Goal: Entertainment & Leisure: Consume media (video, audio)

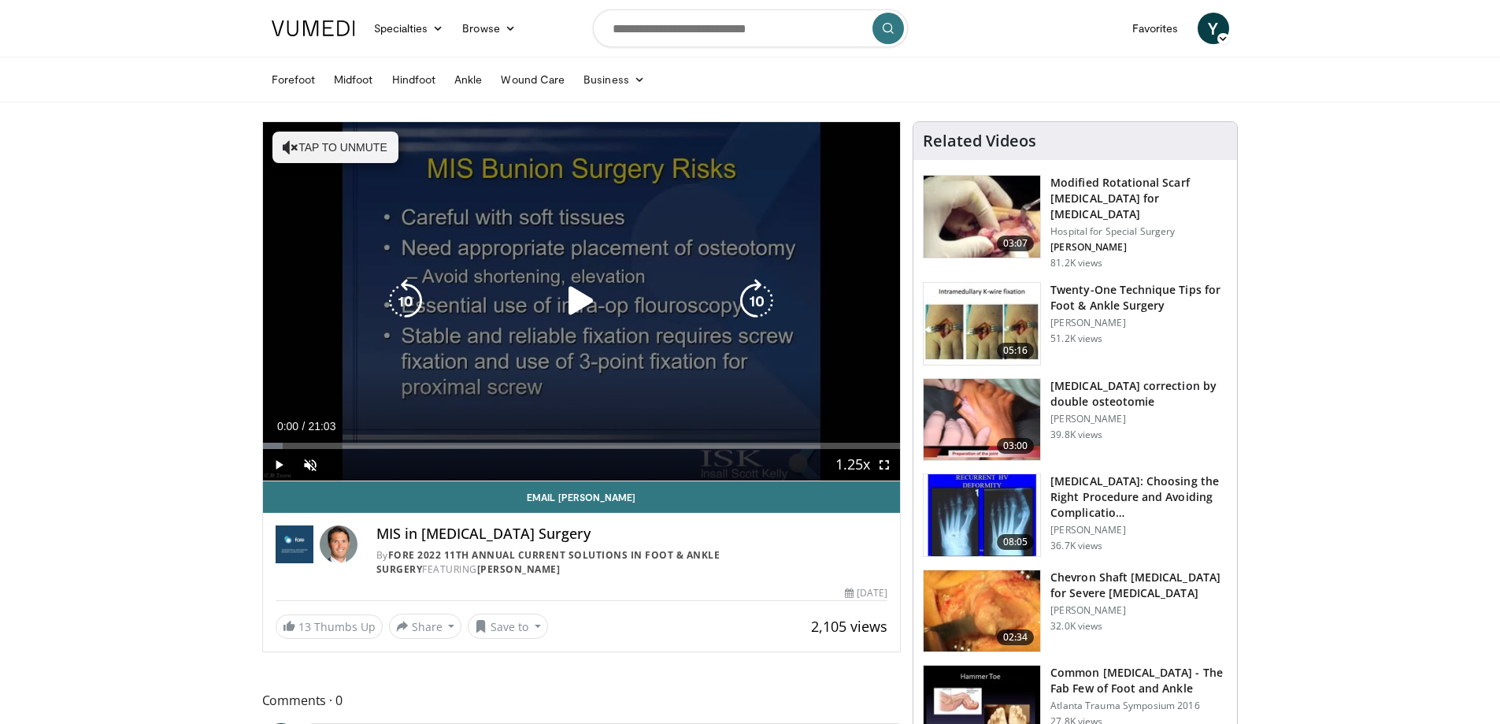
click at [579, 294] on icon "Video Player" at bounding box center [581, 301] width 44 height 44
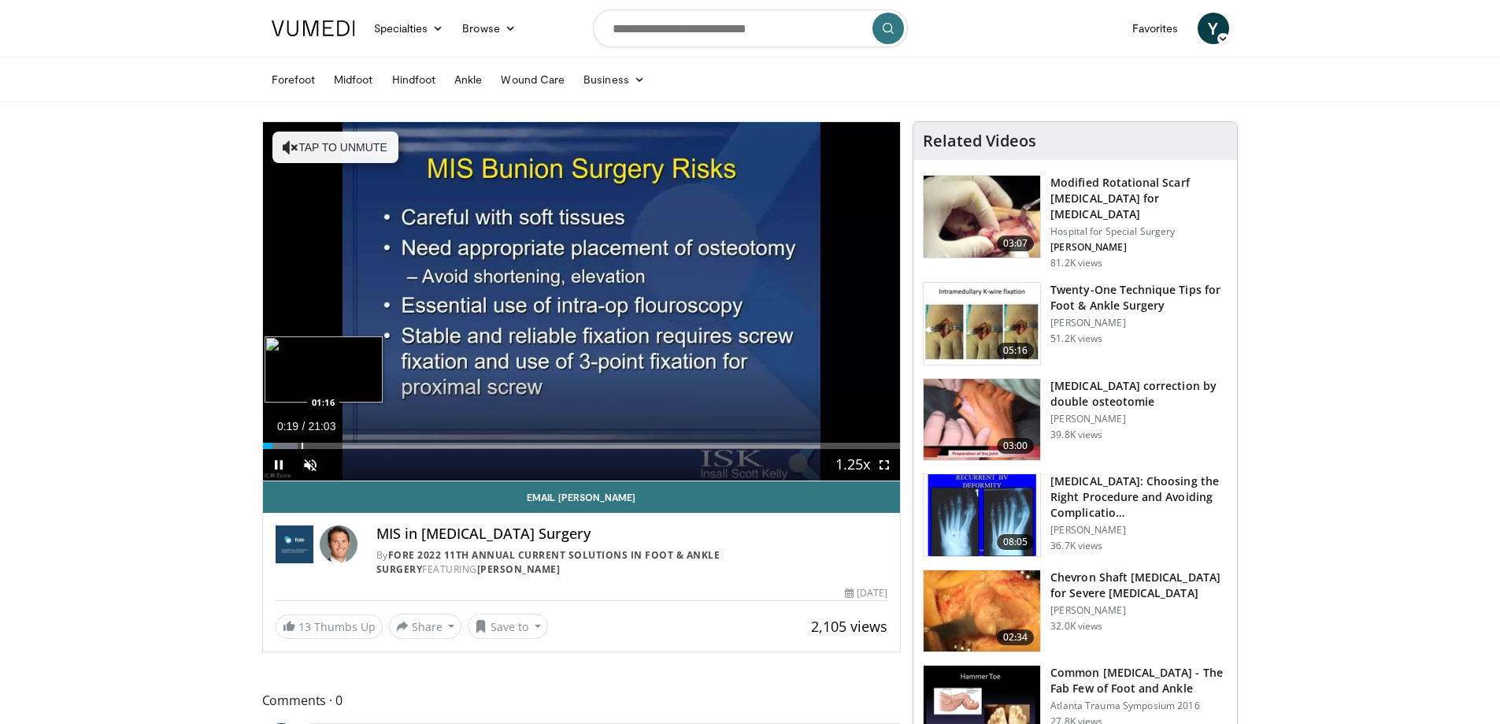
click at [302, 443] on div "Progress Bar" at bounding box center [303, 446] width 2 height 6
click at [300, 444] on div "Progress Bar" at bounding box center [301, 446] width 2 height 6
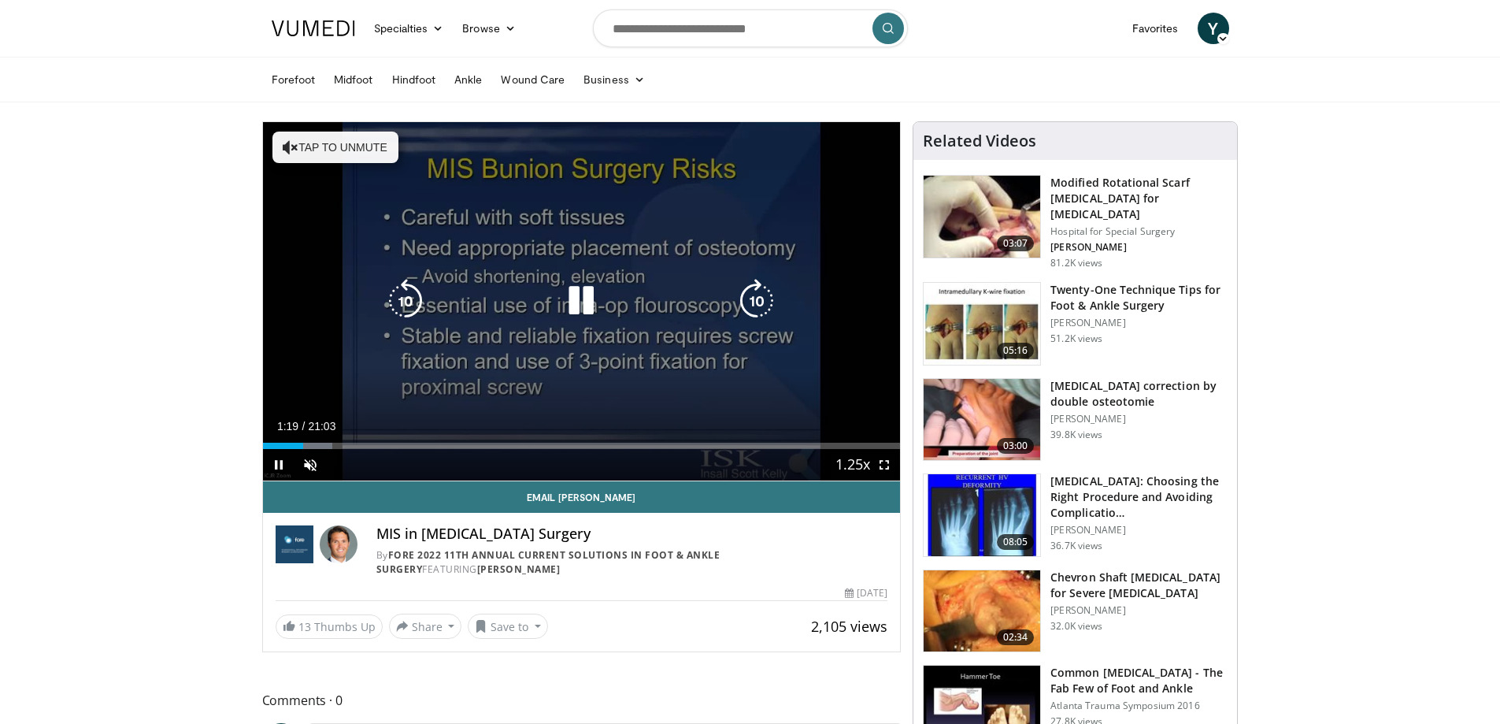
click at [757, 306] on icon "Video Player" at bounding box center [757, 301] width 44 height 44
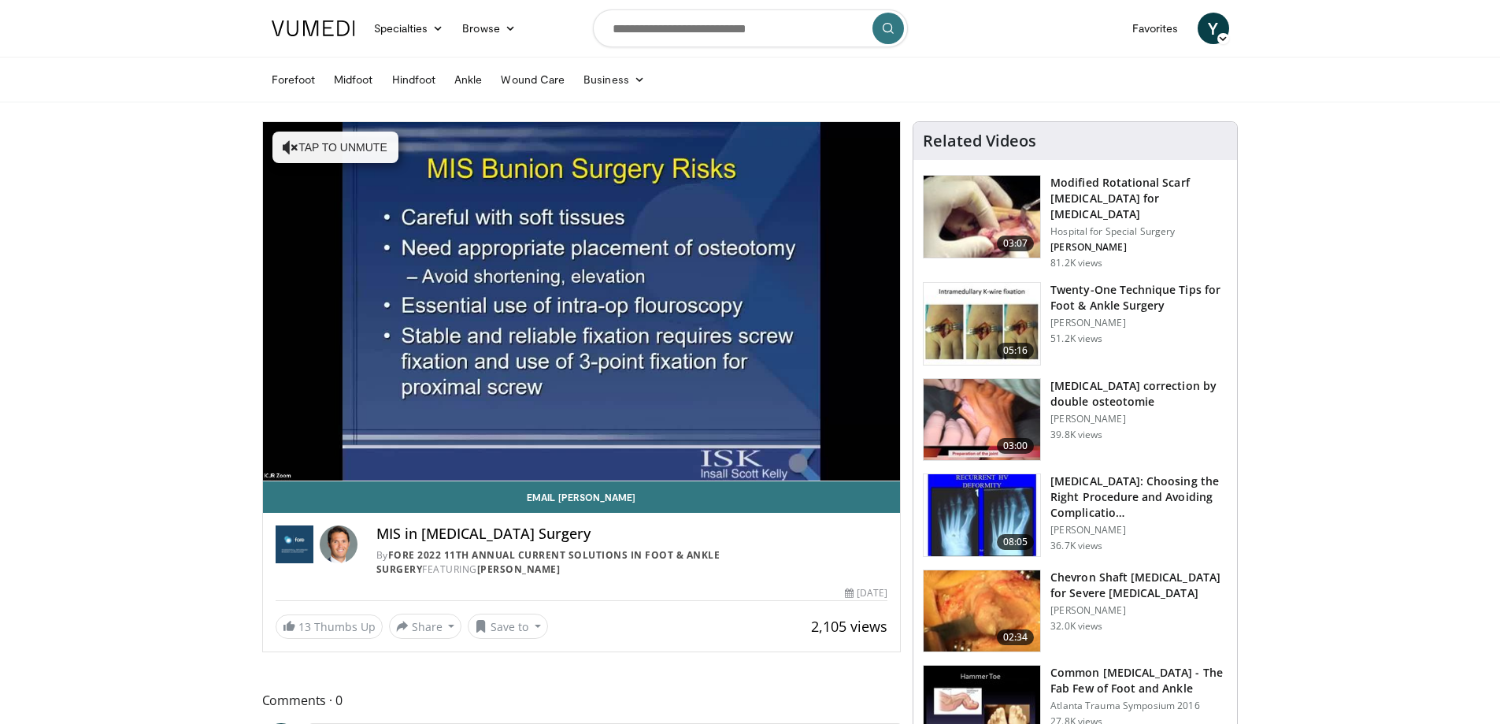
click at [757, 306] on div "20 seconds Tap to unmute" at bounding box center [582, 301] width 638 height 358
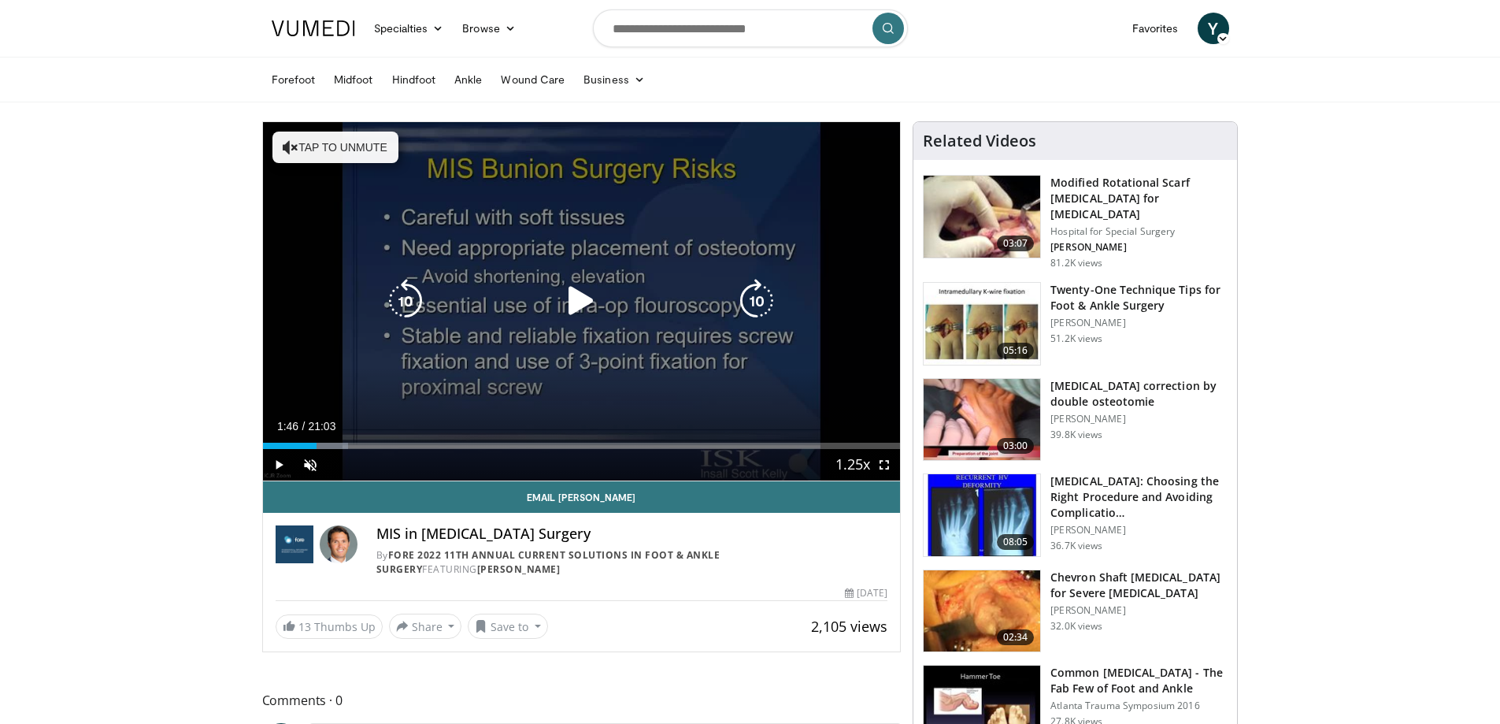
click at [752, 296] on icon "Video Player" at bounding box center [757, 301] width 44 height 44
click at [747, 298] on icon "Video Player" at bounding box center [757, 301] width 44 height 44
click at [760, 302] on icon "Video Player" at bounding box center [757, 301] width 44 height 44
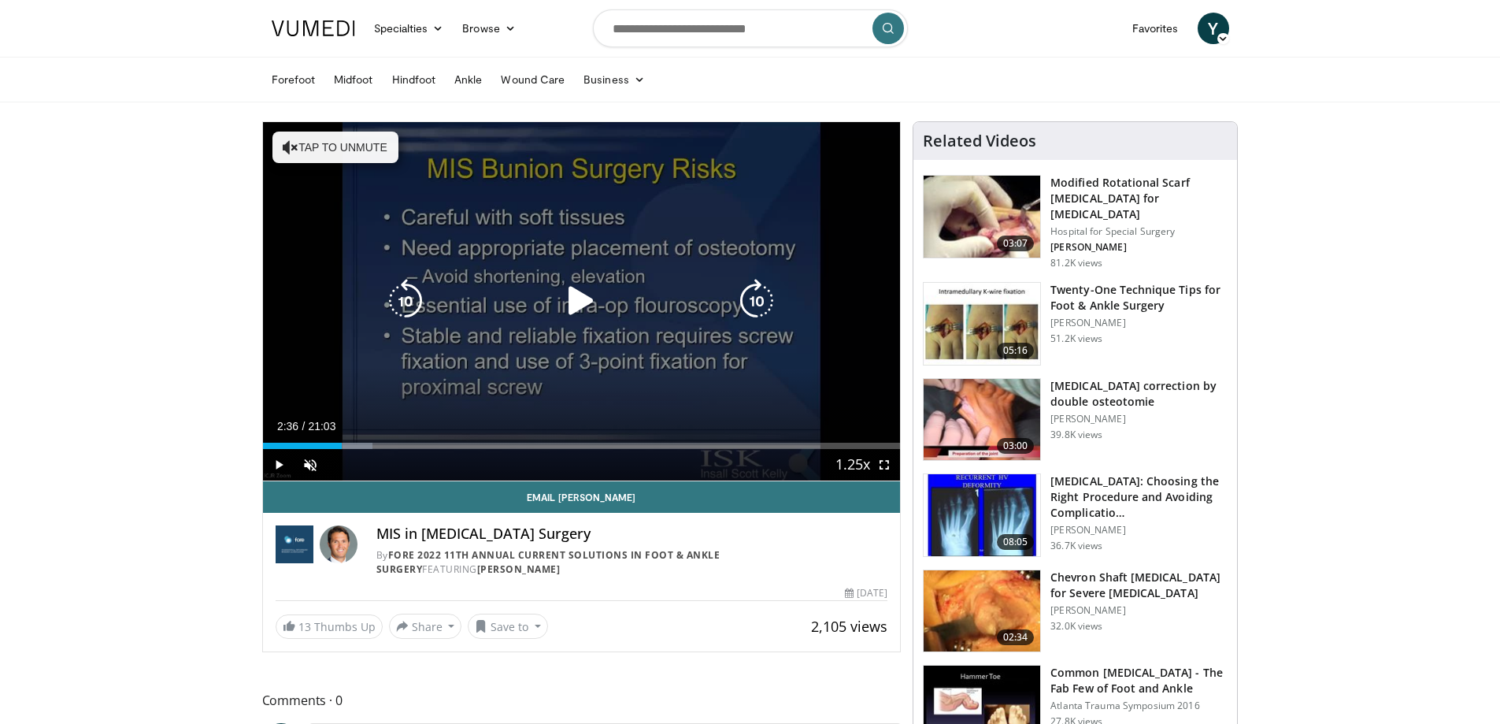
click at [747, 298] on icon "Video Player" at bounding box center [757, 301] width 44 height 44
click at [757, 287] on icon "Video Player" at bounding box center [757, 301] width 44 height 44
click at [749, 302] on icon "Video Player" at bounding box center [757, 301] width 44 height 44
click at [756, 297] on icon "Video Player" at bounding box center [757, 301] width 44 height 44
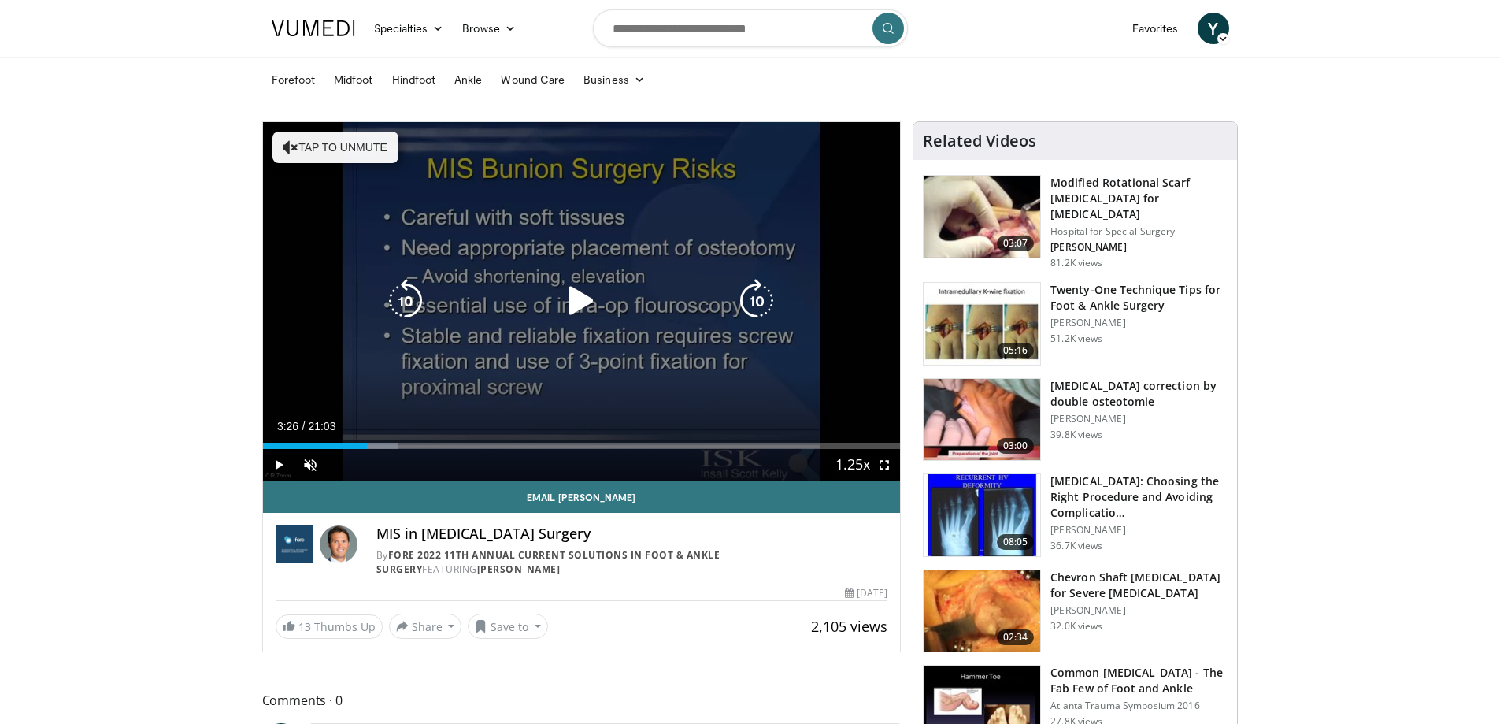
click at [765, 294] on icon "Video Player" at bounding box center [757, 301] width 44 height 44
click at [754, 303] on icon "Video Player" at bounding box center [757, 301] width 44 height 44
click at [757, 296] on icon "Video Player" at bounding box center [757, 301] width 44 height 44
click at [751, 307] on icon "Video Player" at bounding box center [757, 301] width 44 height 44
click at [750, 298] on icon "Video Player" at bounding box center [757, 301] width 44 height 44
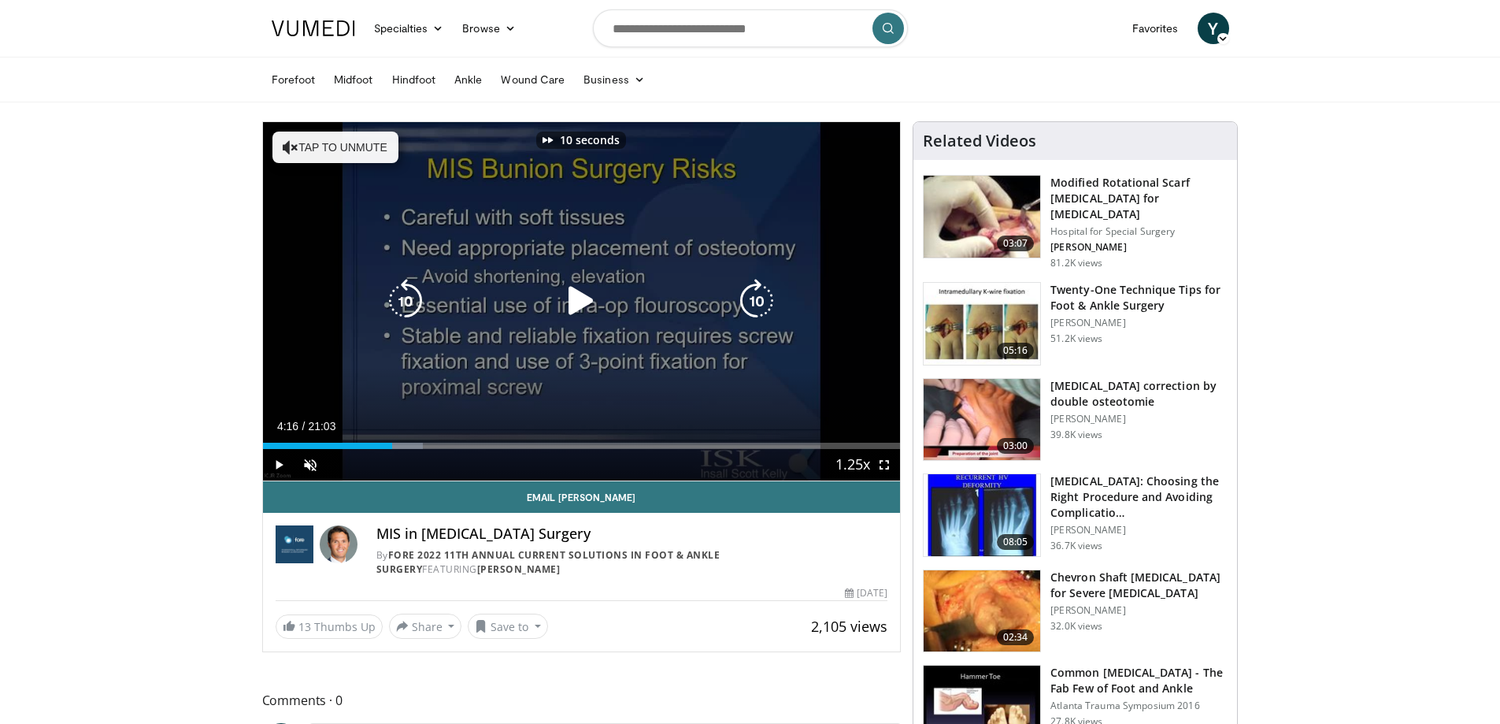
click at [750, 298] on icon "Video Player" at bounding box center [757, 301] width 44 height 44
click at [755, 302] on icon "Video Player" at bounding box center [757, 301] width 44 height 44
click at [570, 297] on icon "Video Player" at bounding box center [581, 301] width 44 height 44
click at [312, 464] on span "Video Player" at bounding box center [311, 465] width 32 height 32
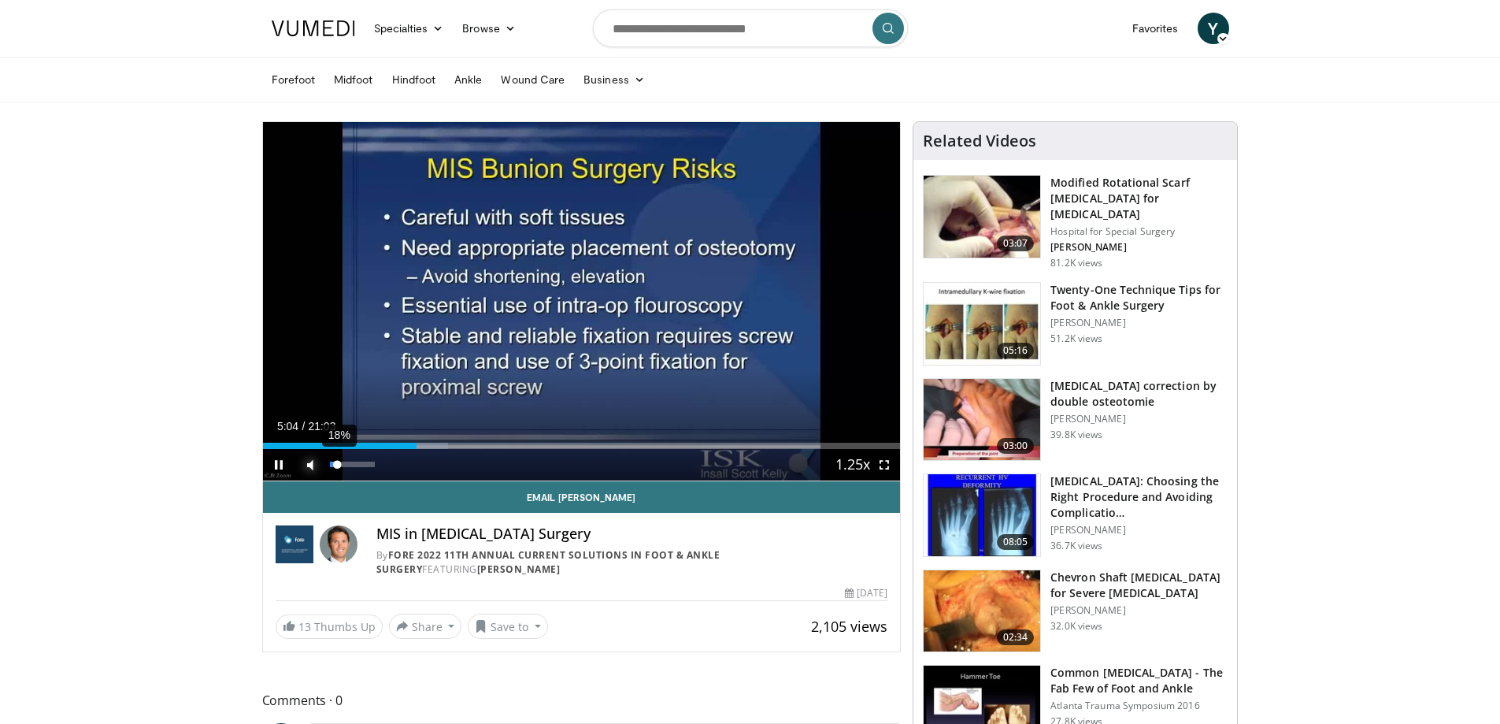
click at [338, 466] on div "Volume Level" at bounding box center [334, 464] width 8 height 6
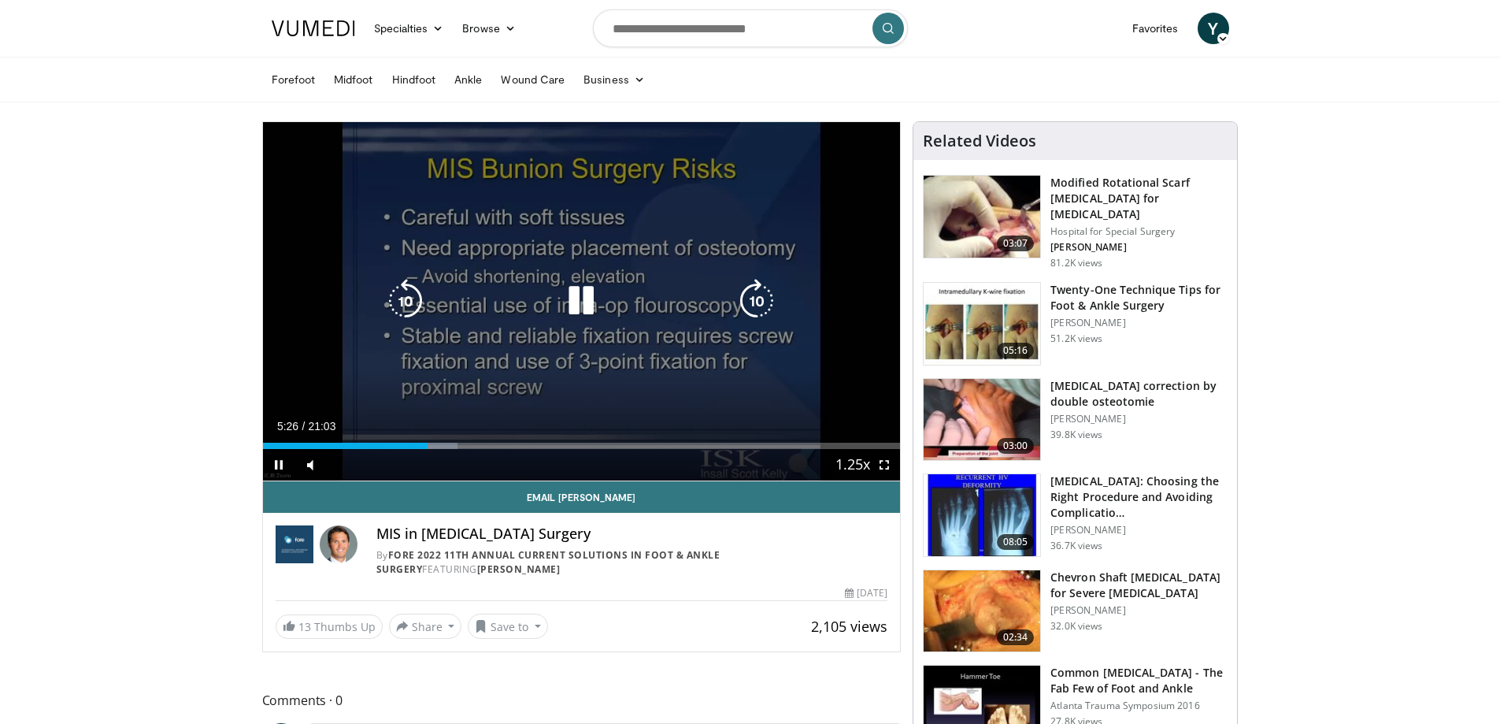
click at [402, 292] on icon "Video Player" at bounding box center [406, 301] width 44 height 44
click at [570, 289] on icon "Video Player" at bounding box center [581, 301] width 44 height 44
click at [574, 299] on icon "Video Player" at bounding box center [581, 301] width 44 height 44
click at [408, 303] on icon "Video Player" at bounding box center [406, 301] width 44 height 44
click at [568, 293] on icon "Video Player" at bounding box center [581, 301] width 44 height 44
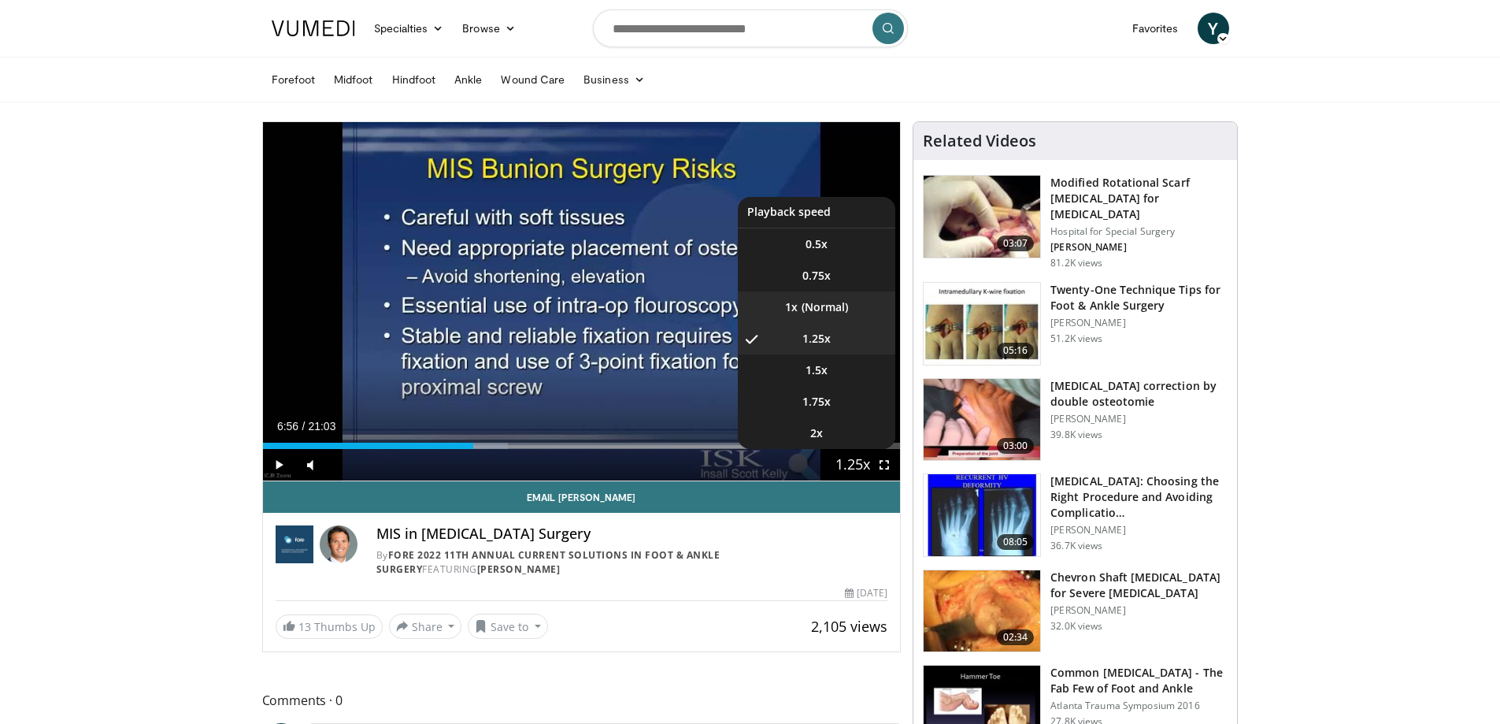
click at [802, 308] on li "1x" at bounding box center [817, 307] width 158 height 32
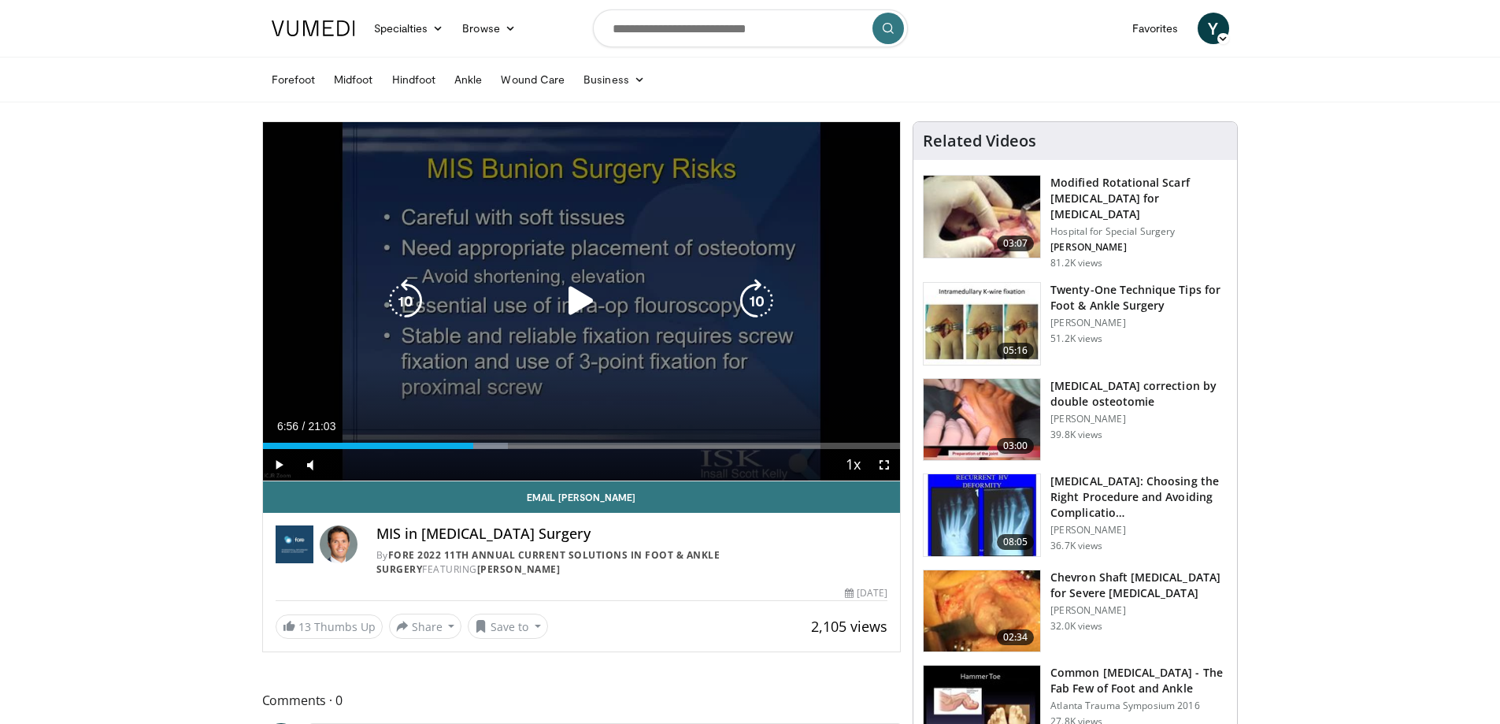
click at [580, 294] on icon "Video Player" at bounding box center [581, 301] width 44 height 44
click at [415, 287] on icon "Video Player" at bounding box center [406, 301] width 44 height 44
click at [412, 287] on icon "Video Player" at bounding box center [406, 301] width 44 height 44
click at [597, 296] on icon "Video Player" at bounding box center [581, 301] width 44 height 44
click at [458, 284] on div "20 seconds Tap to unmute" at bounding box center [582, 301] width 638 height 358
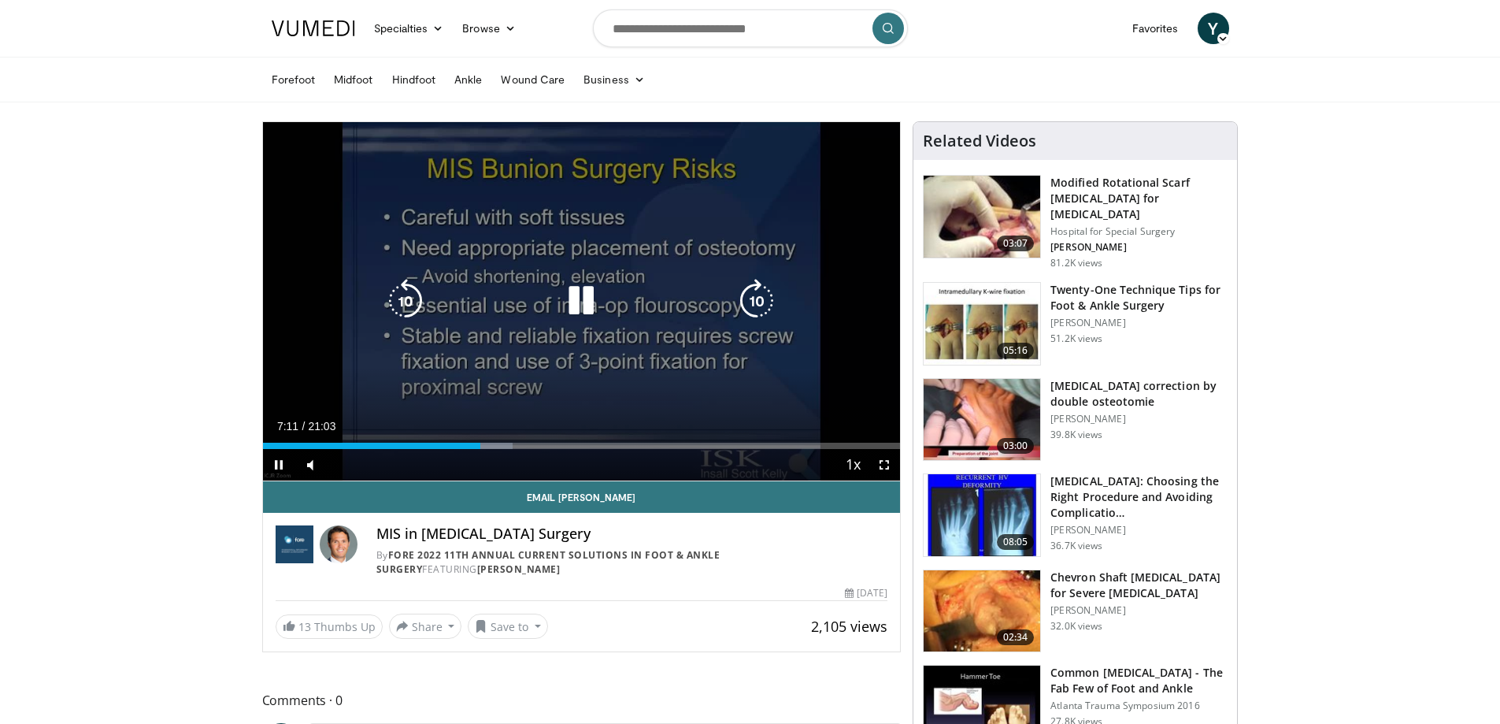
click at [751, 305] on icon "Video Player" at bounding box center [757, 301] width 44 height 44
click at [405, 293] on icon "Video Player" at bounding box center [406, 301] width 44 height 44
click at [583, 302] on icon "Video Player" at bounding box center [581, 301] width 44 height 44
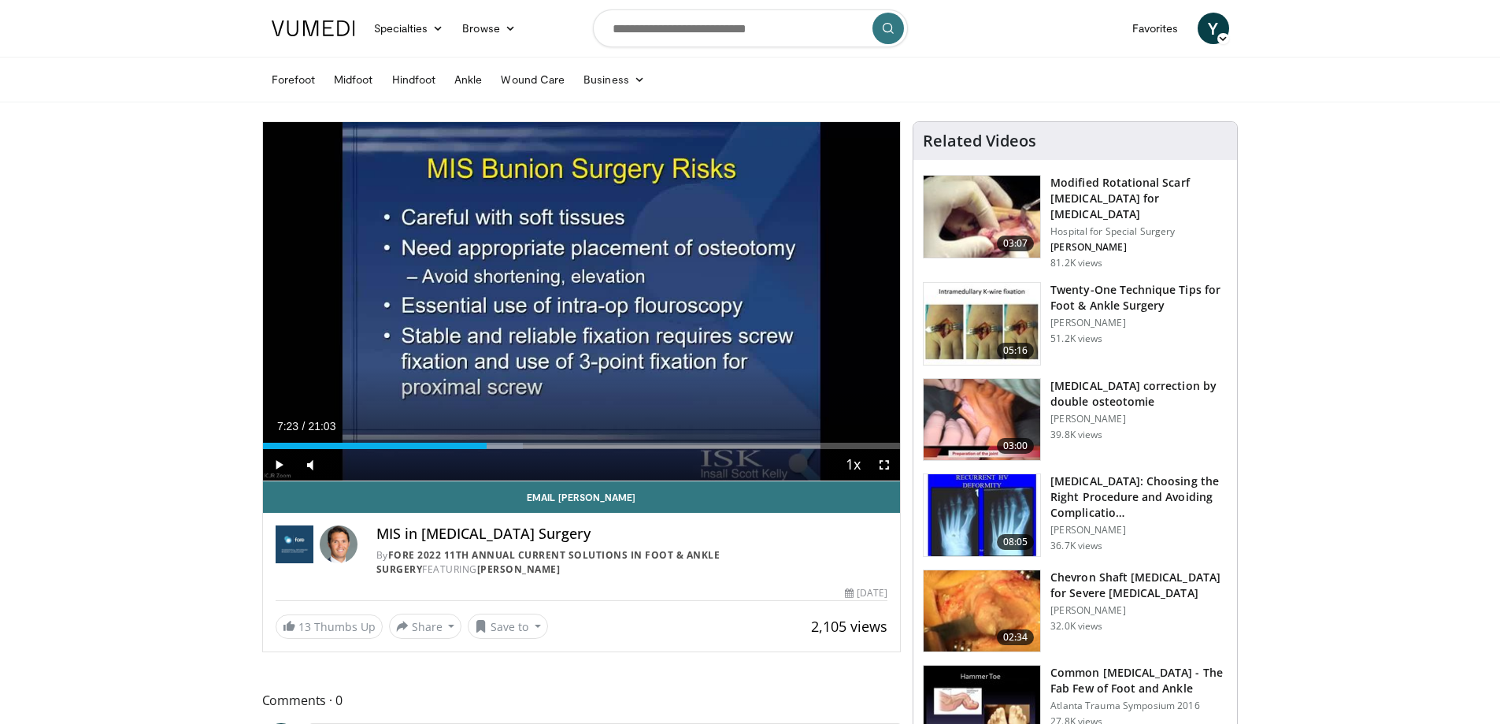
click at [271, 463] on span "Video Player" at bounding box center [279, 465] width 32 height 32
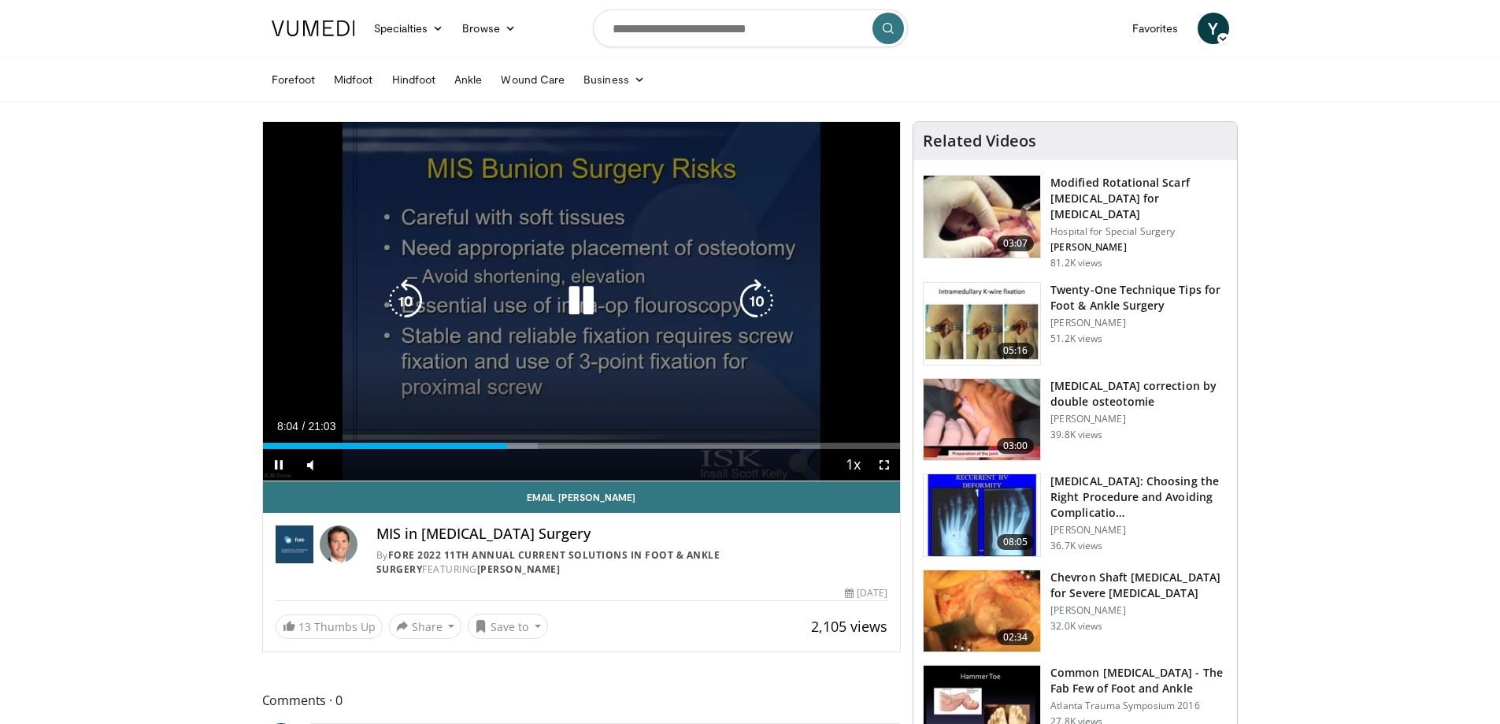
click at [407, 310] on icon "Video Player" at bounding box center [406, 301] width 44 height 44
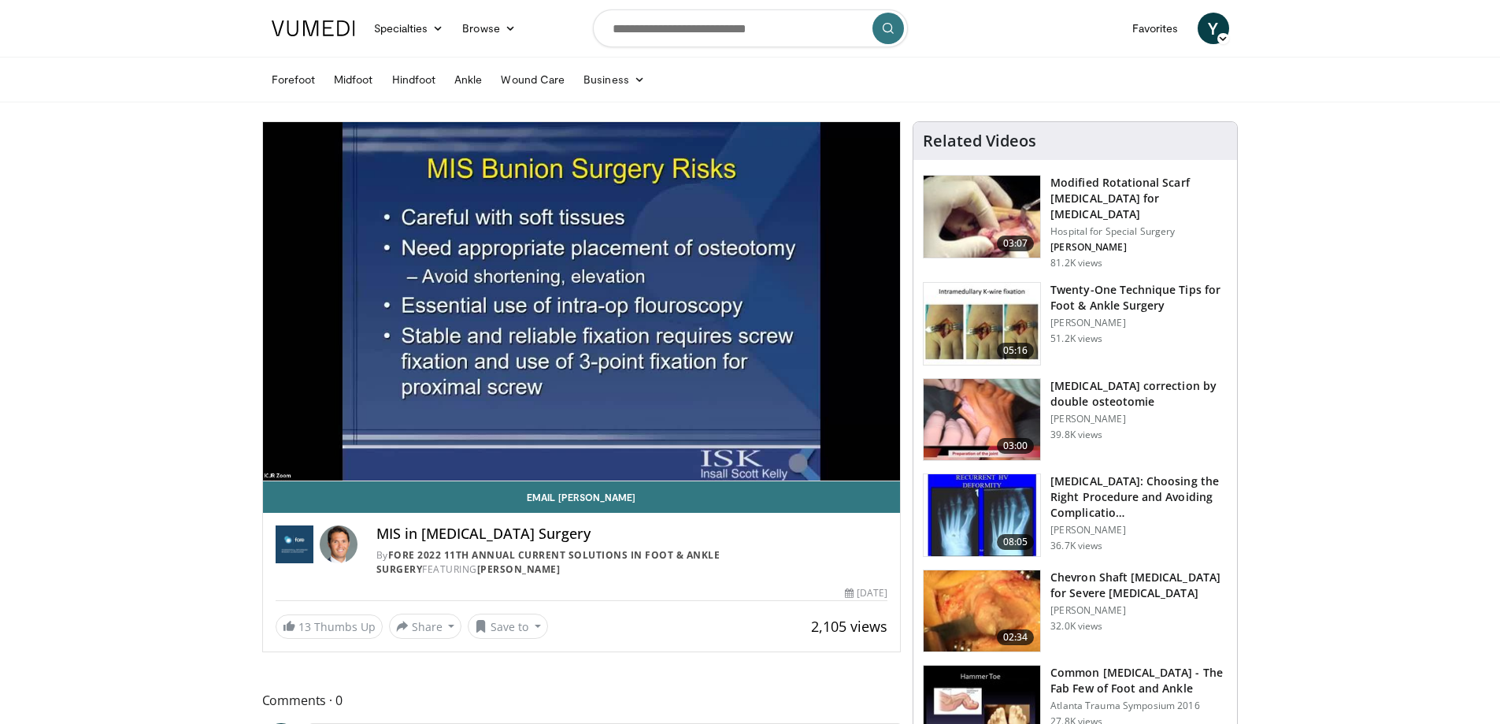
click at [582, 301] on div "10 seconds Tap to unmute" at bounding box center [582, 301] width 638 height 358
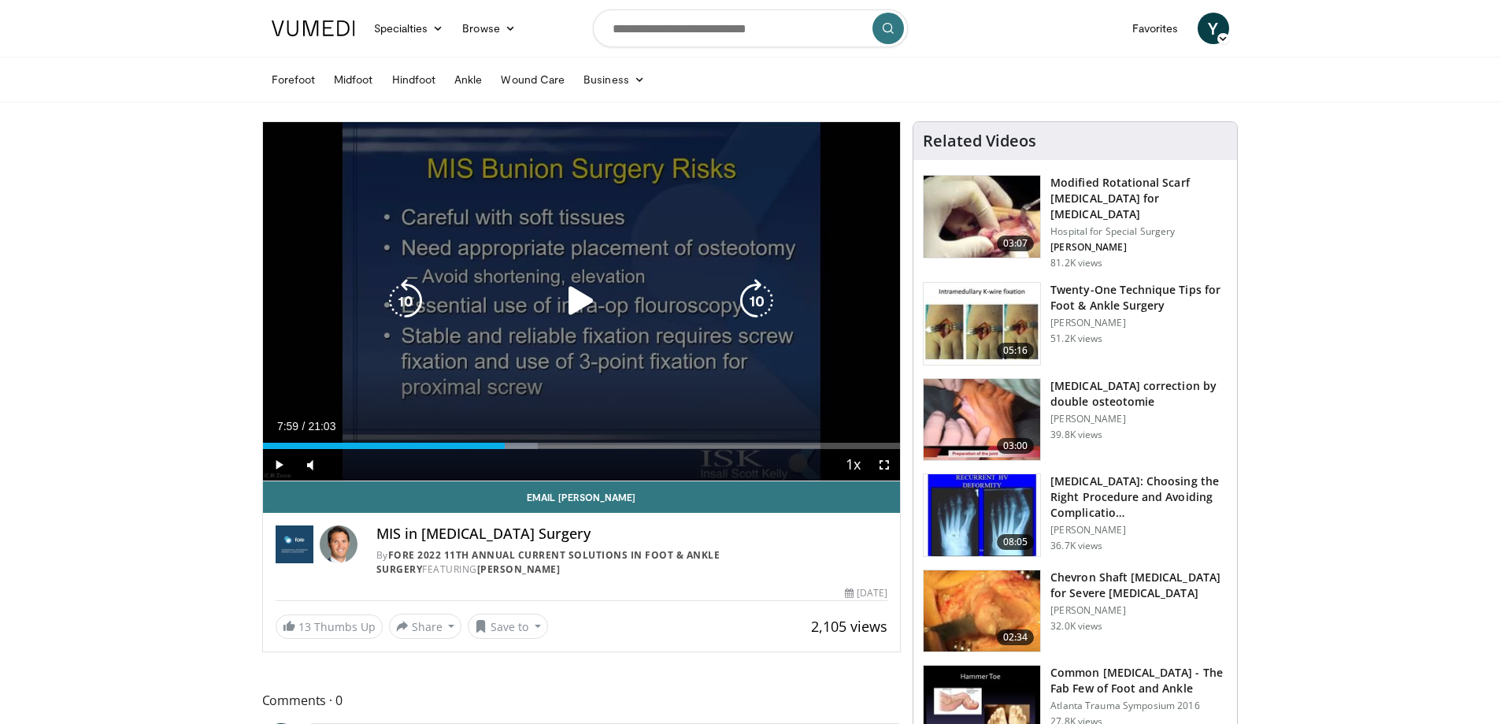
click at [591, 307] on icon "Video Player" at bounding box center [581, 301] width 44 height 44
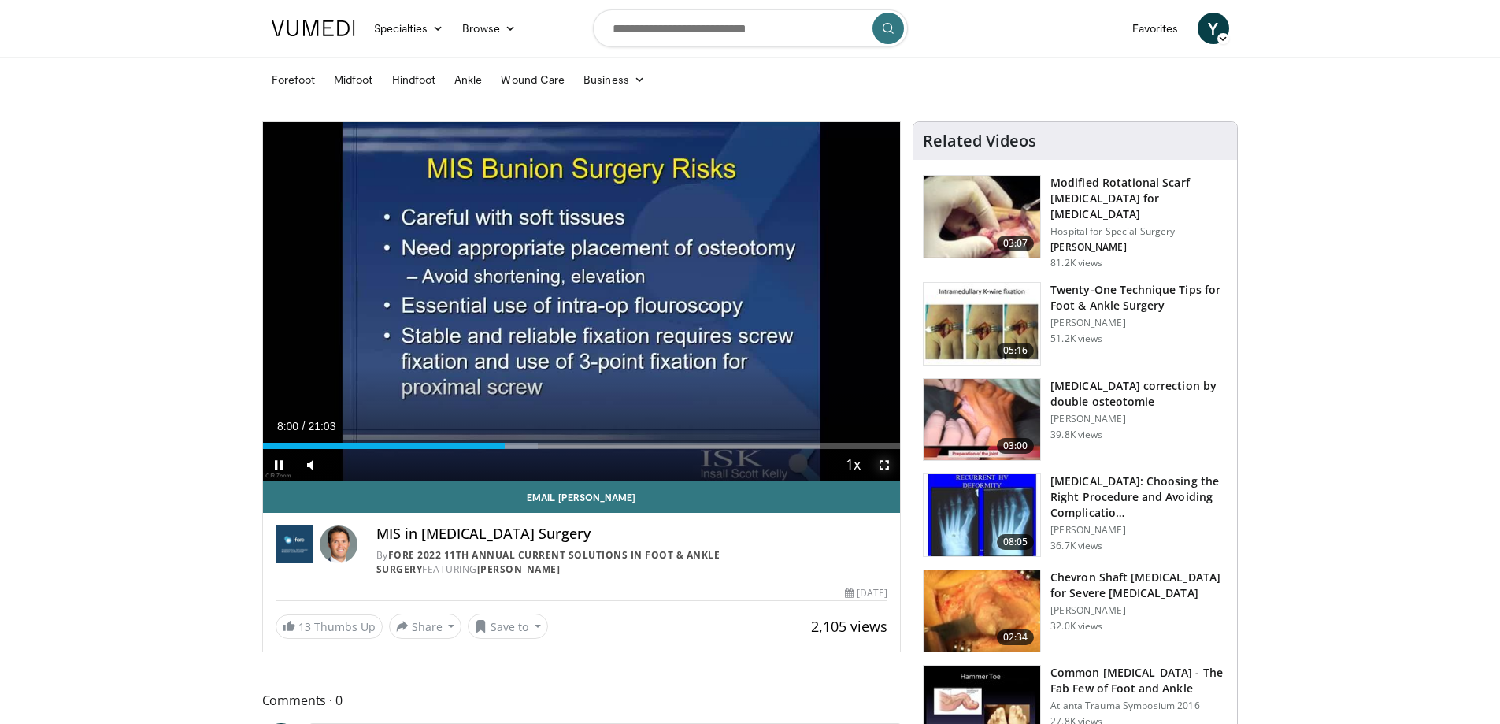
click at [889, 469] on span "Video Player" at bounding box center [885, 465] width 32 height 32
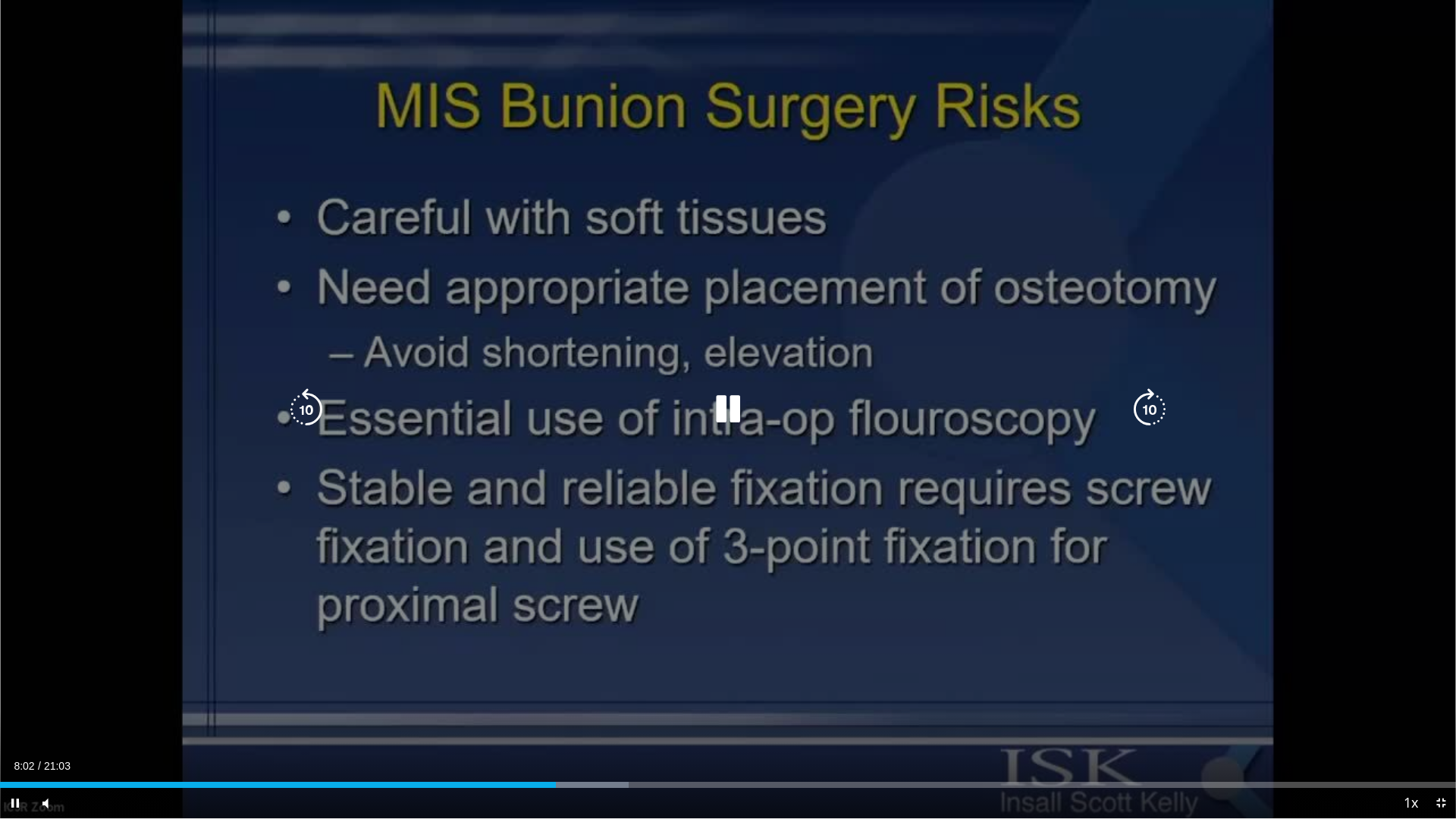
click at [1390, 560] on div "10 seconds Tap to unmute" at bounding box center [728, 409] width 1456 height 818
click at [905, 218] on div "10 seconds Tap to unmute" at bounding box center [728, 409] width 1456 height 818
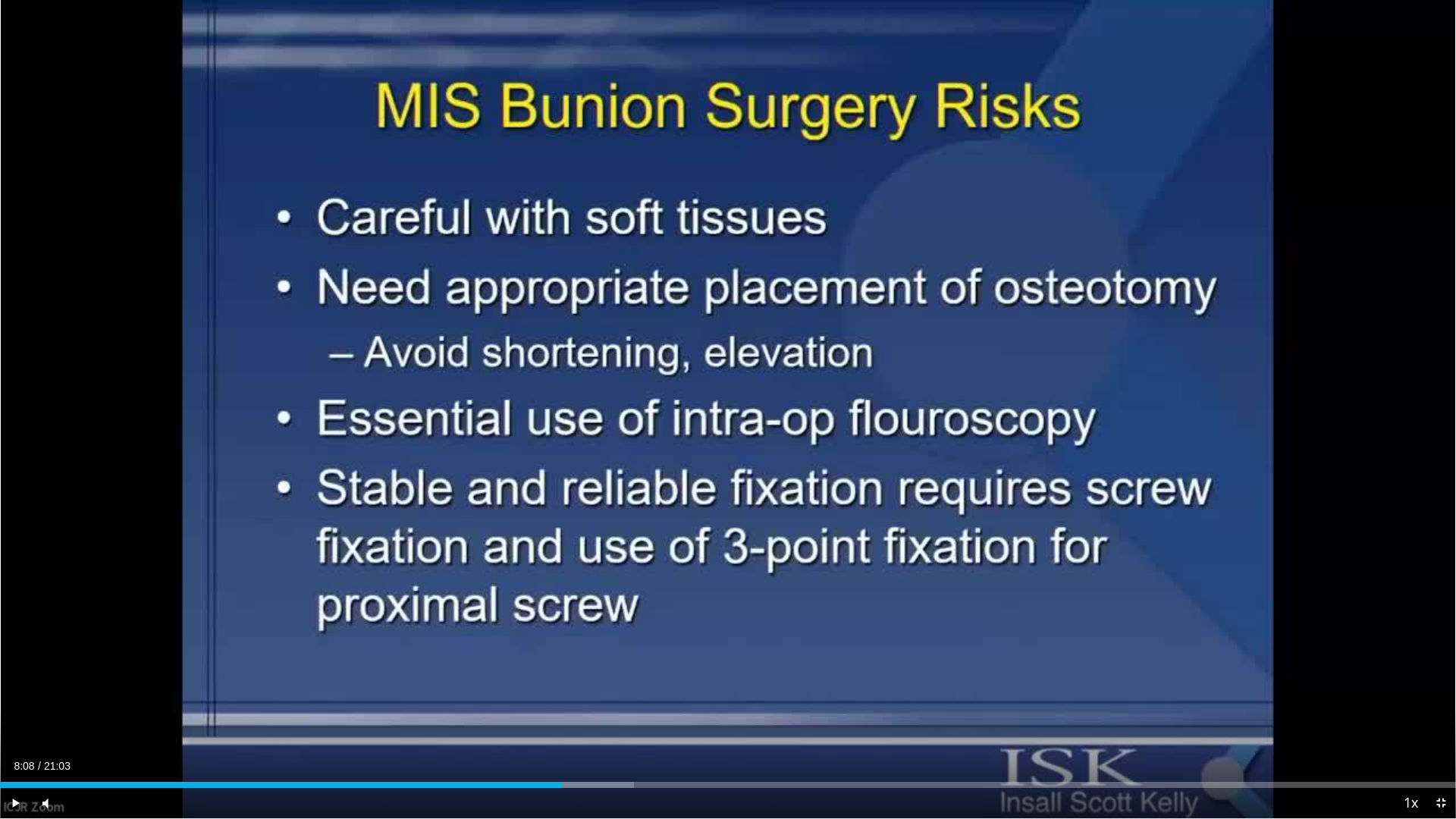
click at [905, 218] on div "10 seconds Tap to unmute" at bounding box center [728, 409] width 1456 height 818
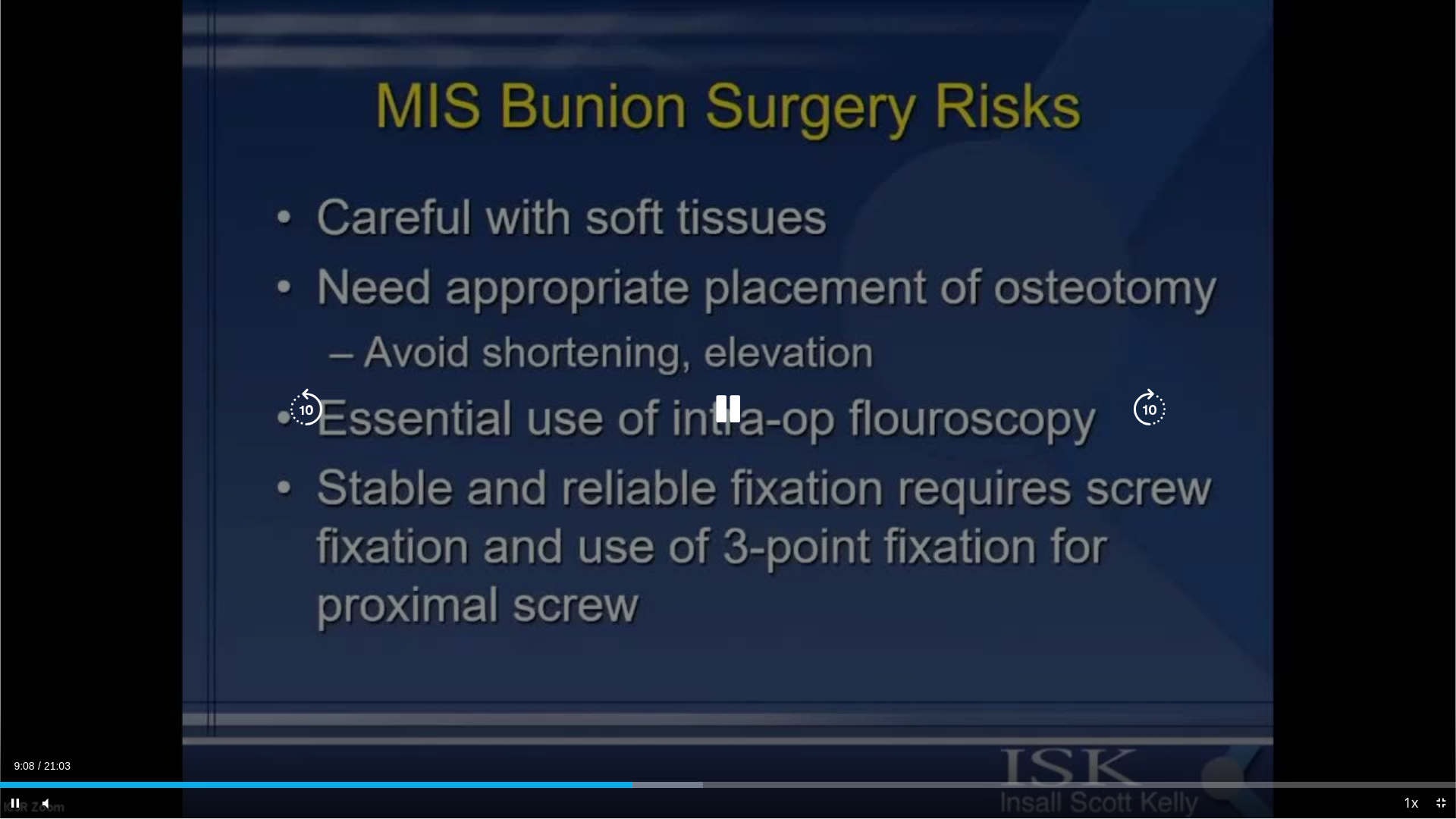
click at [730, 405] on icon "Video Player" at bounding box center [728, 409] width 42 height 42
click at [1148, 412] on icon "Video Player" at bounding box center [1150, 409] width 42 height 42
click at [1145, 408] on icon "Video Player" at bounding box center [1150, 409] width 42 height 42
click at [1117, 419] on div "Video Player" at bounding box center [727, 410] width 873 height 31
click at [1134, 416] on icon "Video Player" at bounding box center [1150, 409] width 42 height 42
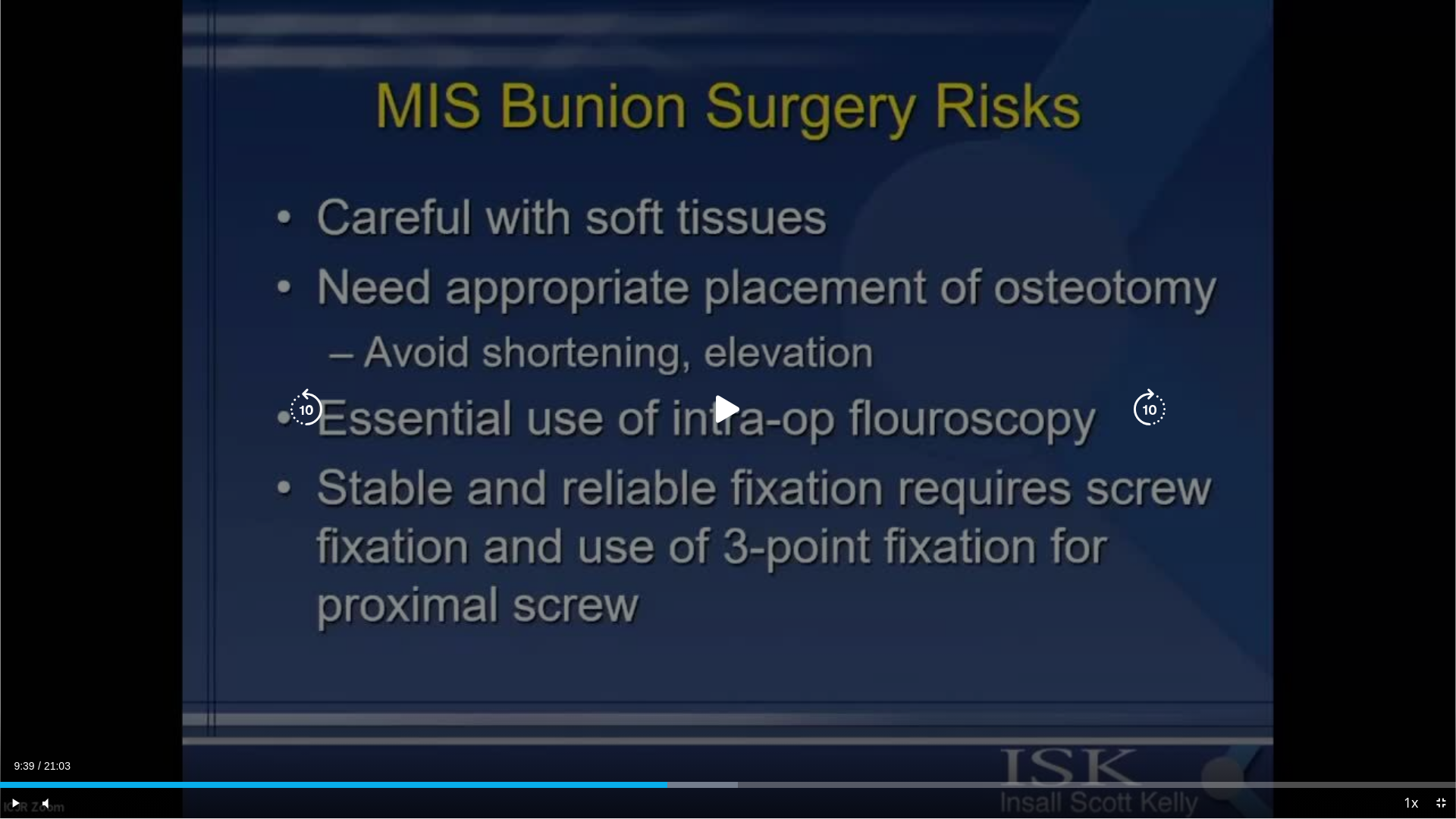
click at [1102, 144] on div "10 seconds Tap to unmute" at bounding box center [728, 409] width 1456 height 818
click at [1148, 413] on icon "Video Player" at bounding box center [1150, 409] width 42 height 42
click at [1144, 414] on icon "Video Player" at bounding box center [1150, 409] width 42 height 42
click at [1155, 410] on icon "Video Player" at bounding box center [1150, 409] width 42 height 42
click at [1148, 401] on icon "Video Player" at bounding box center [1150, 409] width 42 height 42
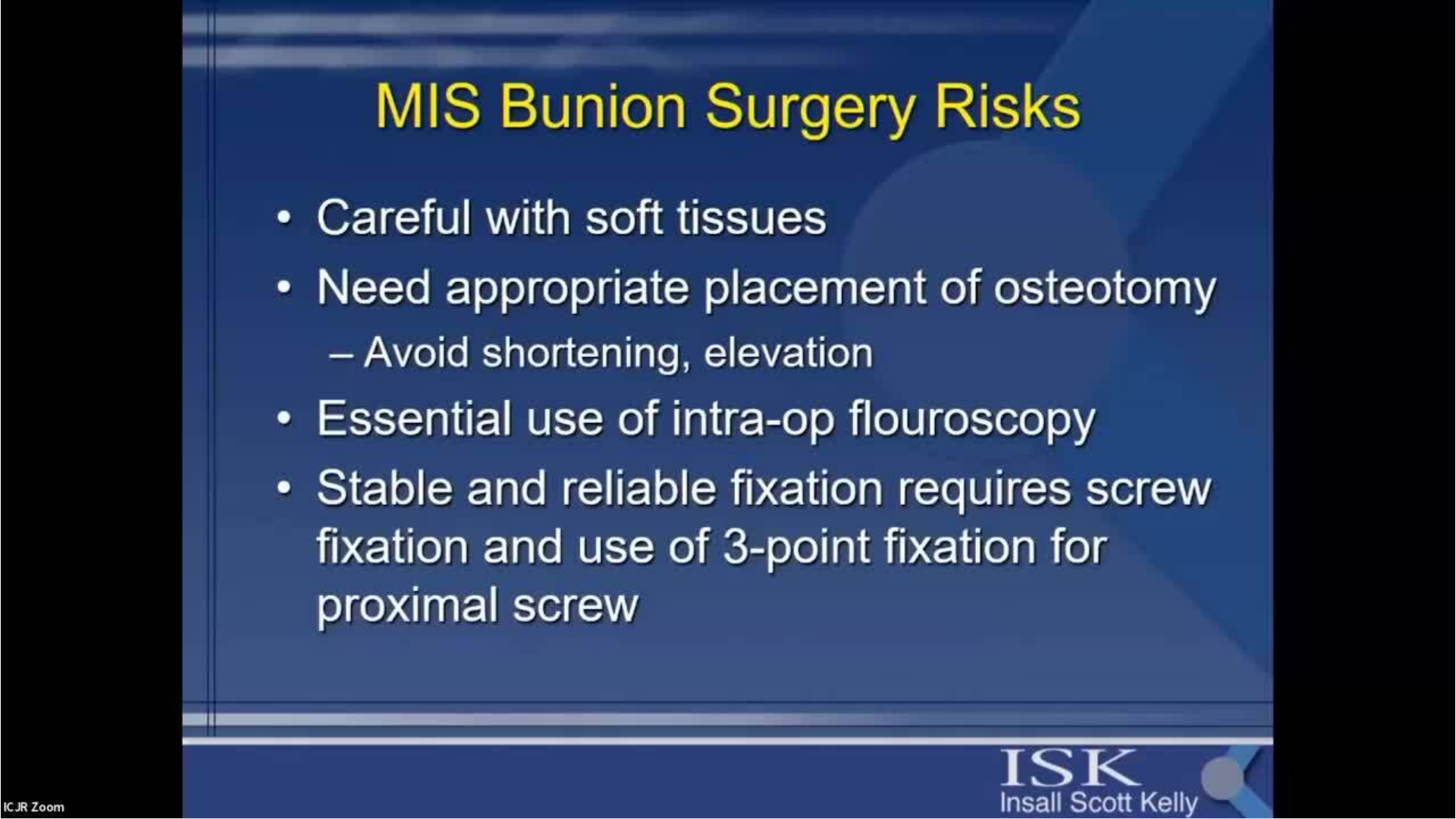
click at [1143, 401] on div "10 seconds Tap to unmute" at bounding box center [728, 409] width 1456 height 818
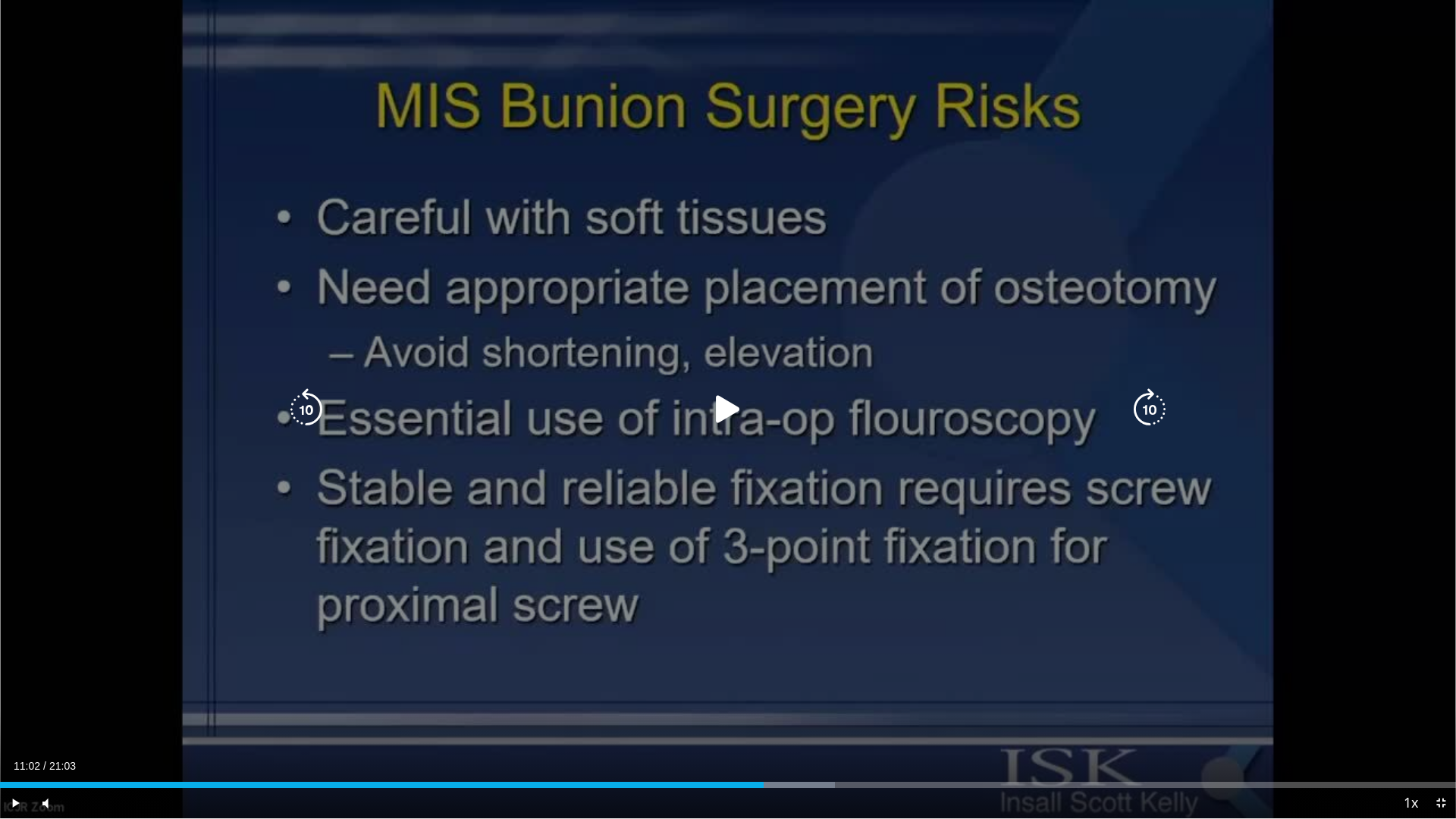
click at [1152, 407] on icon "Video Player" at bounding box center [1150, 409] width 42 height 42
click at [1149, 413] on icon "Video Player" at bounding box center [1150, 409] width 42 height 42
click at [1145, 408] on icon "Video Player" at bounding box center [1150, 409] width 42 height 42
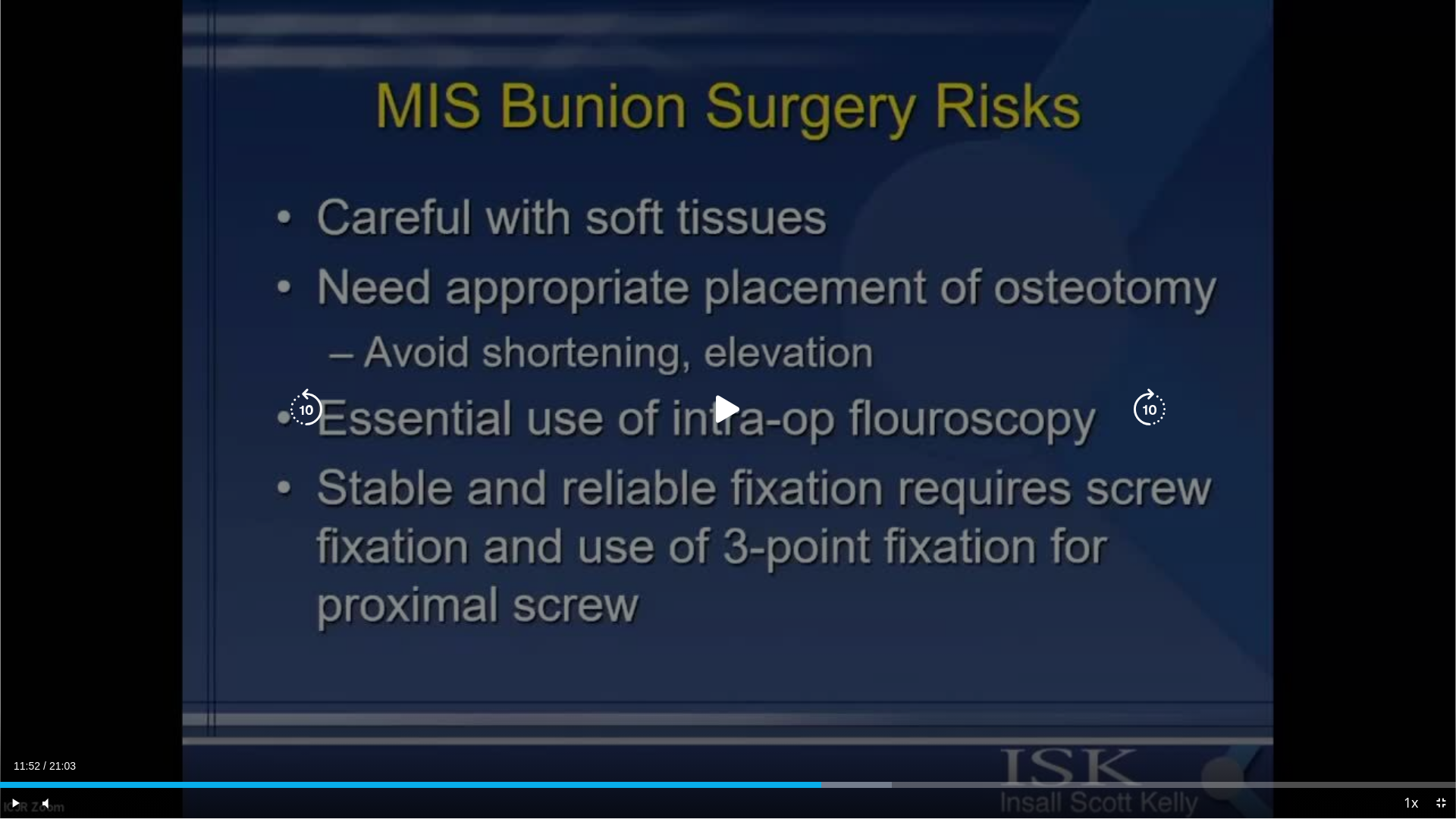
click at [1151, 413] on icon "Video Player" at bounding box center [1150, 409] width 42 height 42
click at [1144, 410] on icon "Video Player" at bounding box center [1150, 409] width 42 height 42
click at [1145, 401] on icon "Video Player" at bounding box center [1150, 409] width 42 height 42
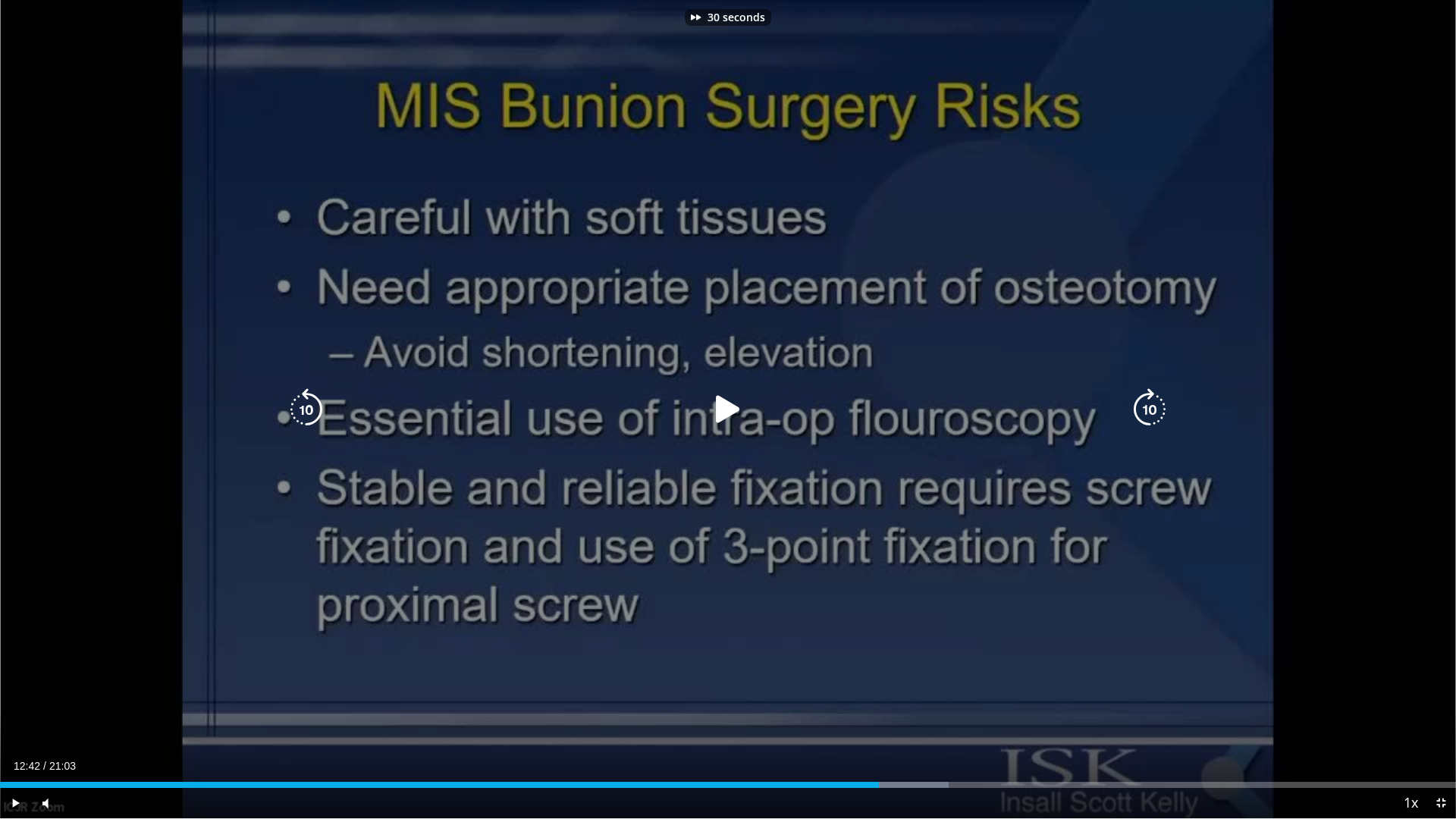
click at [1145, 401] on icon "Video Player" at bounding box center [1150, 409] width 42 height 42
click at [1143, 413] on icon "Video Player" at bounding box center [1150, 409] width 42 height 42
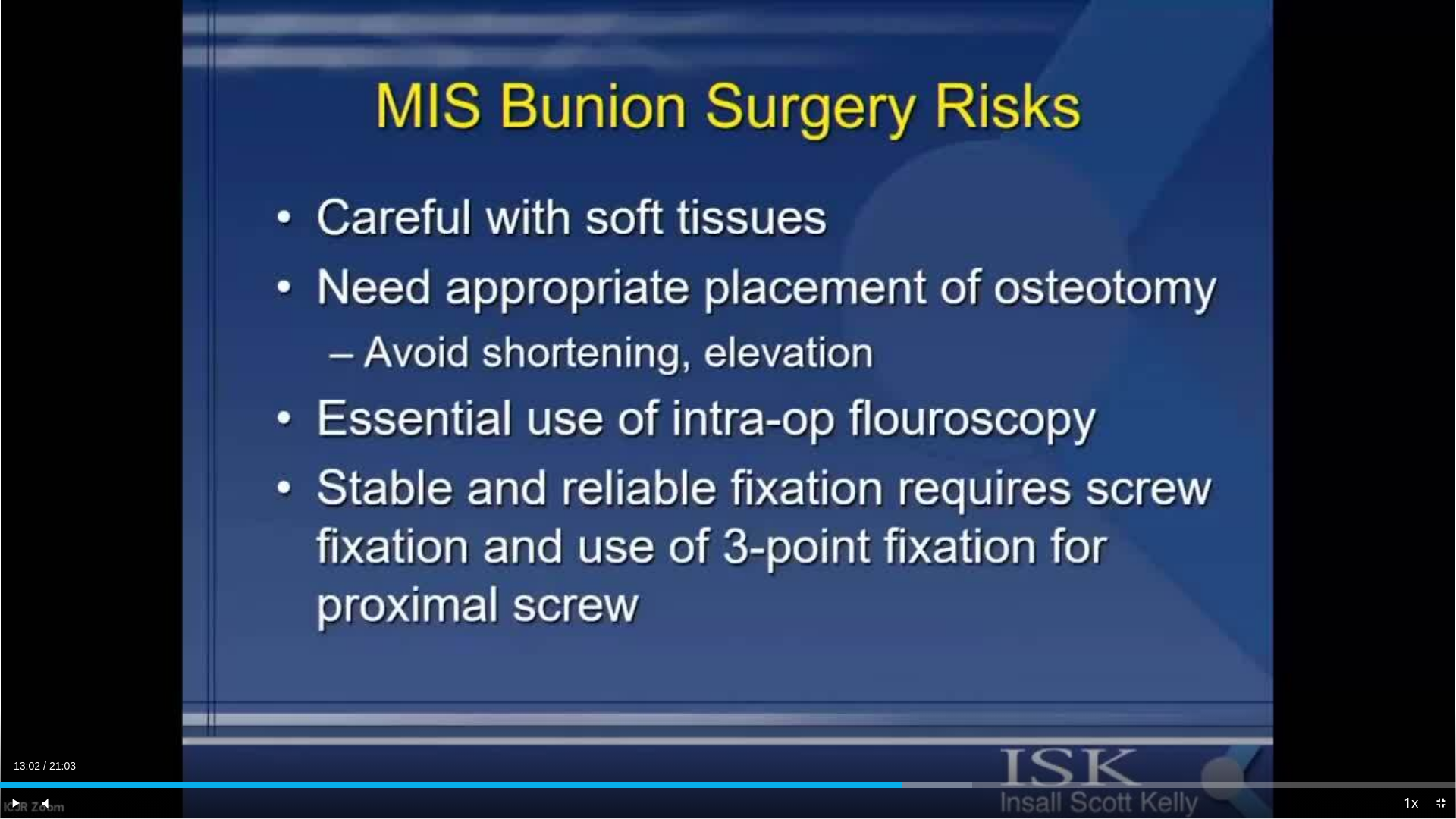
click at [1143, 413] on div "10 seconds Tap to unmute" at bounding box center [728, 409] width 1456 height 818
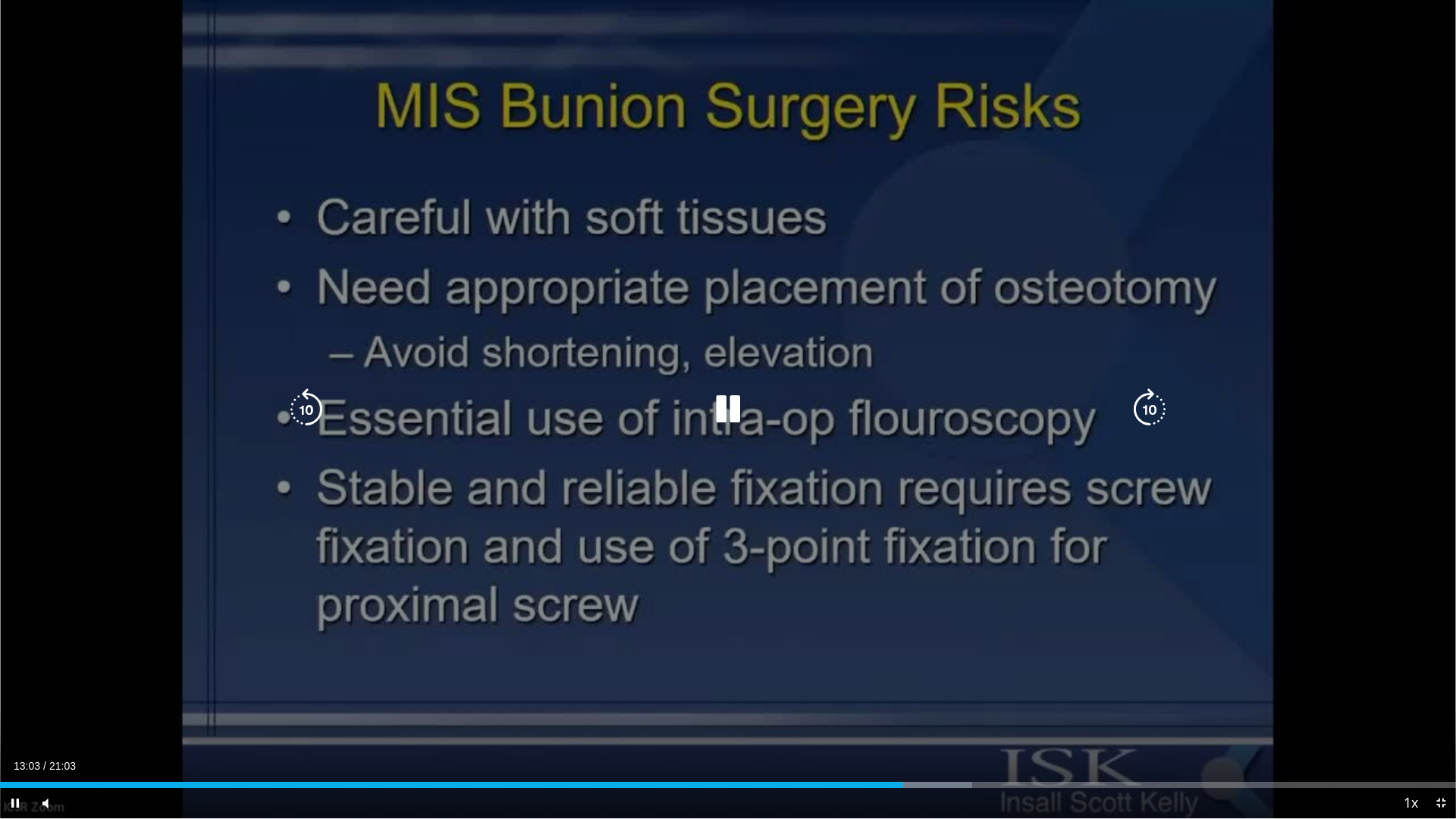
click at [1149, 416] on icon "Video Player" at bounding box center [1150, 409] width 42 height 42
click at [723, 401] on icon "Video Player" at bounding box center [728, 409] width 42 height 42
click at [1144, 403] on icon "Video Player" at bounding box center [1150, 409] width 42 height 42
click at [1146, 401] on icon "Video Player" at bounding box center [1150, 409] width 42 height 42
click at [1144, 409] on icon "Video Player" at bounding box center [1150, 409] width 42 height 42
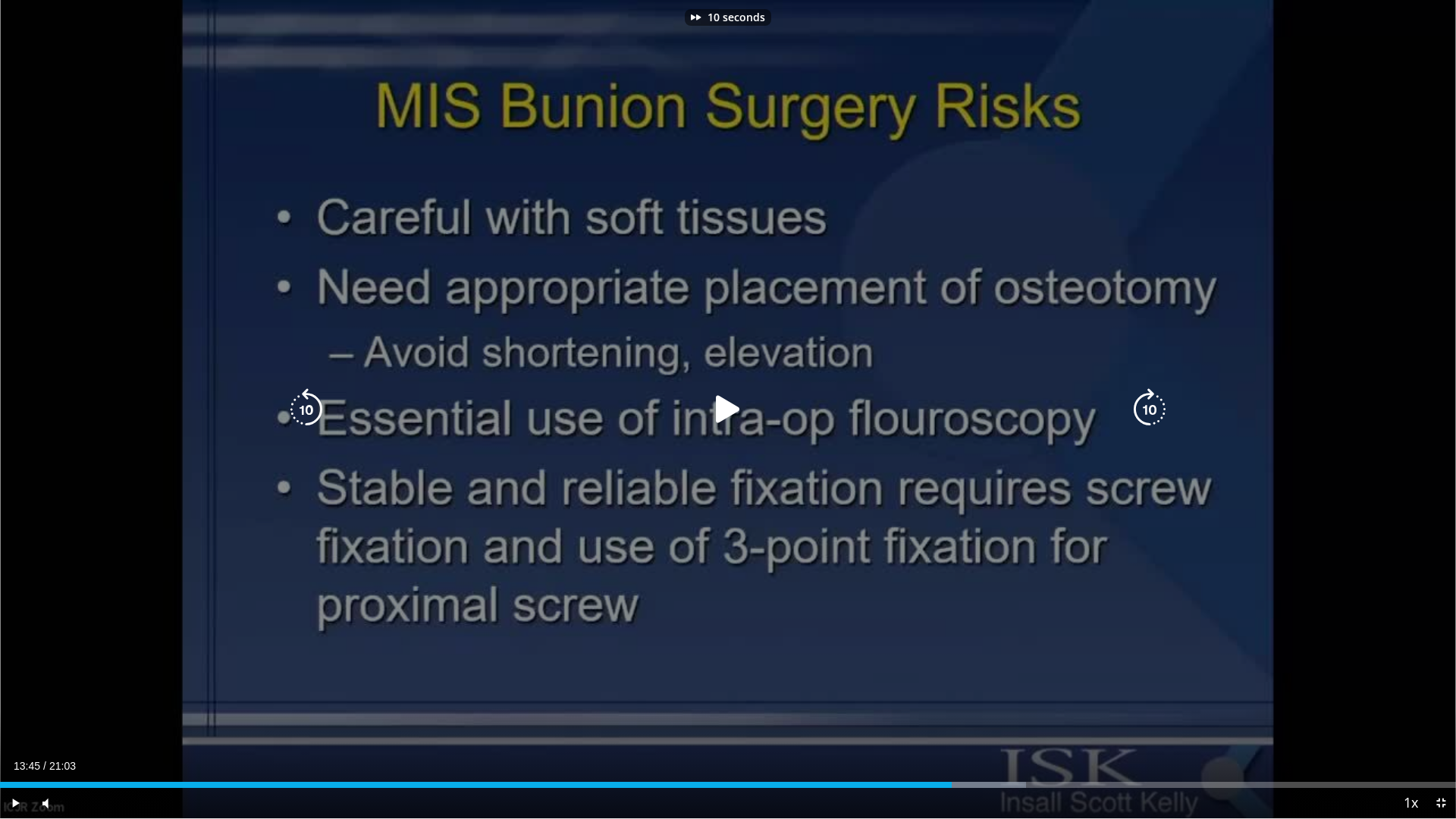
click at [1142, 409] on icon "Video Player" at bounding box center [1150, 409] width 42 height 42
click at [1137, 407] on icon "Video Player" at bounding box center [1150, 409] width 42 height 42
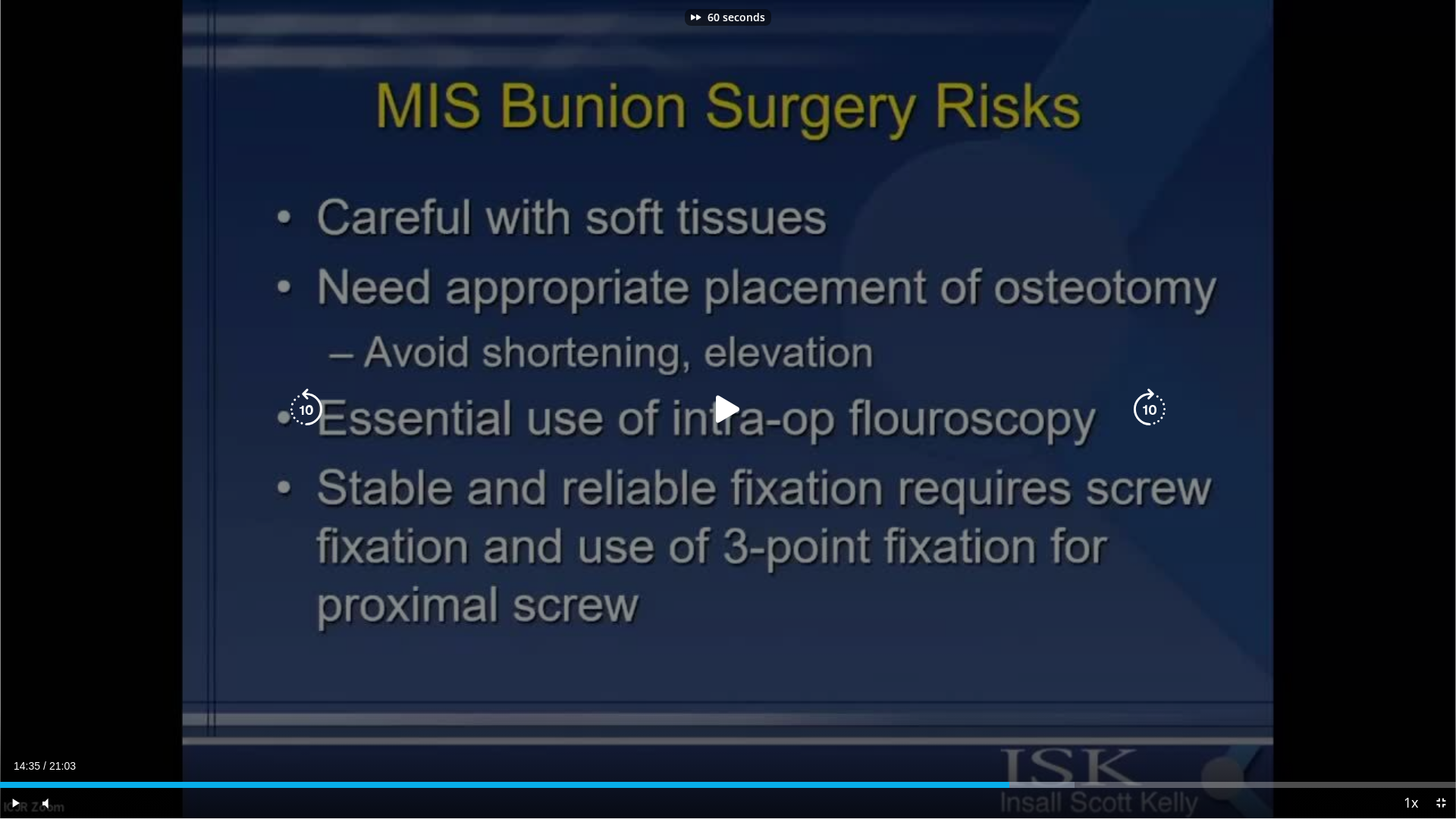
click at [1137, 407] on icon "Video Player" at bounding box center [1150, 409] width 42 height 42
click at [299, 408] on icon "Video Player" at bounding box center [306, 409] width 42 height 42
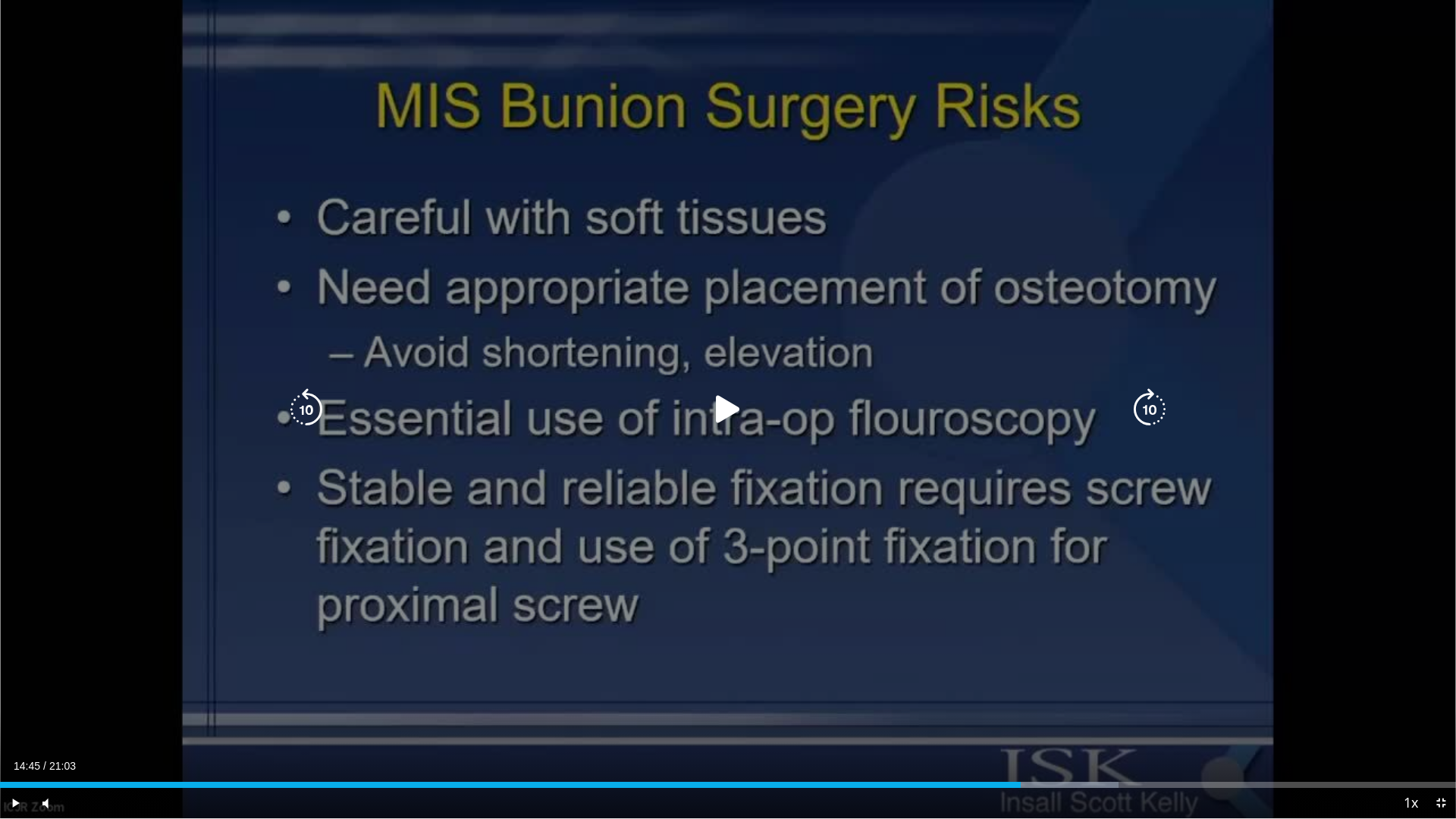
click at [1143, 411] on icon "Video Player" at bounding box center [1150, 409] width 42 height 42
click at [1140, 547] on div "10 seconds Tap to unmute" at bounding box center [728, 409] width 1456 height 818
click at [305, 412] on icon "Video Player" at bounding box center [306, 409] width 42 height 42
click at [726, 413] on icon "Video Player" at bounding box center [728, 409] width 42 height 42
click at [730, 403] on icon "Video Player" at bounding box center [728, 409] width 42 height 42
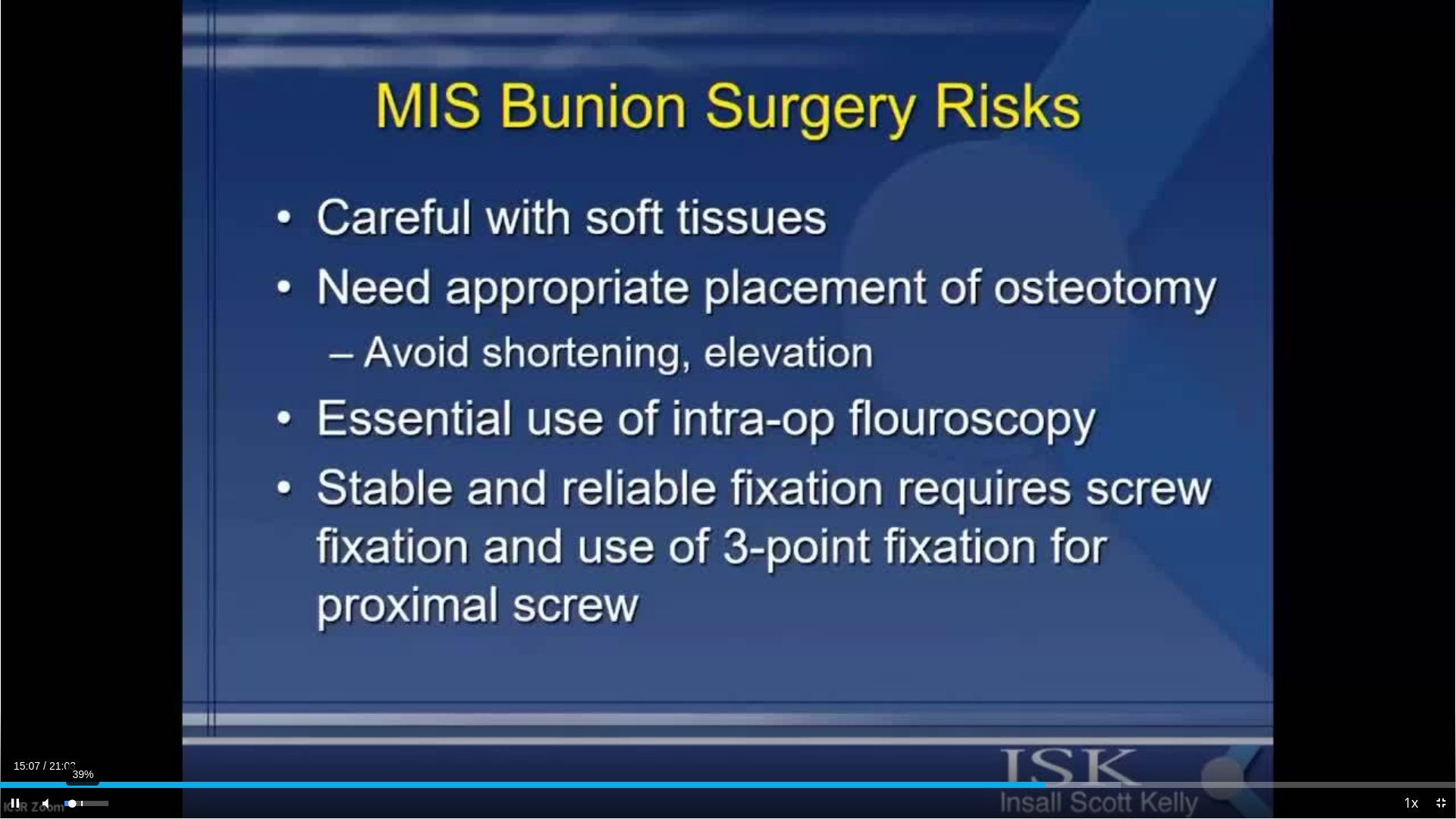
click at [81, 696] on div "39%" at bounding box center [86, 804] width 43 height 6
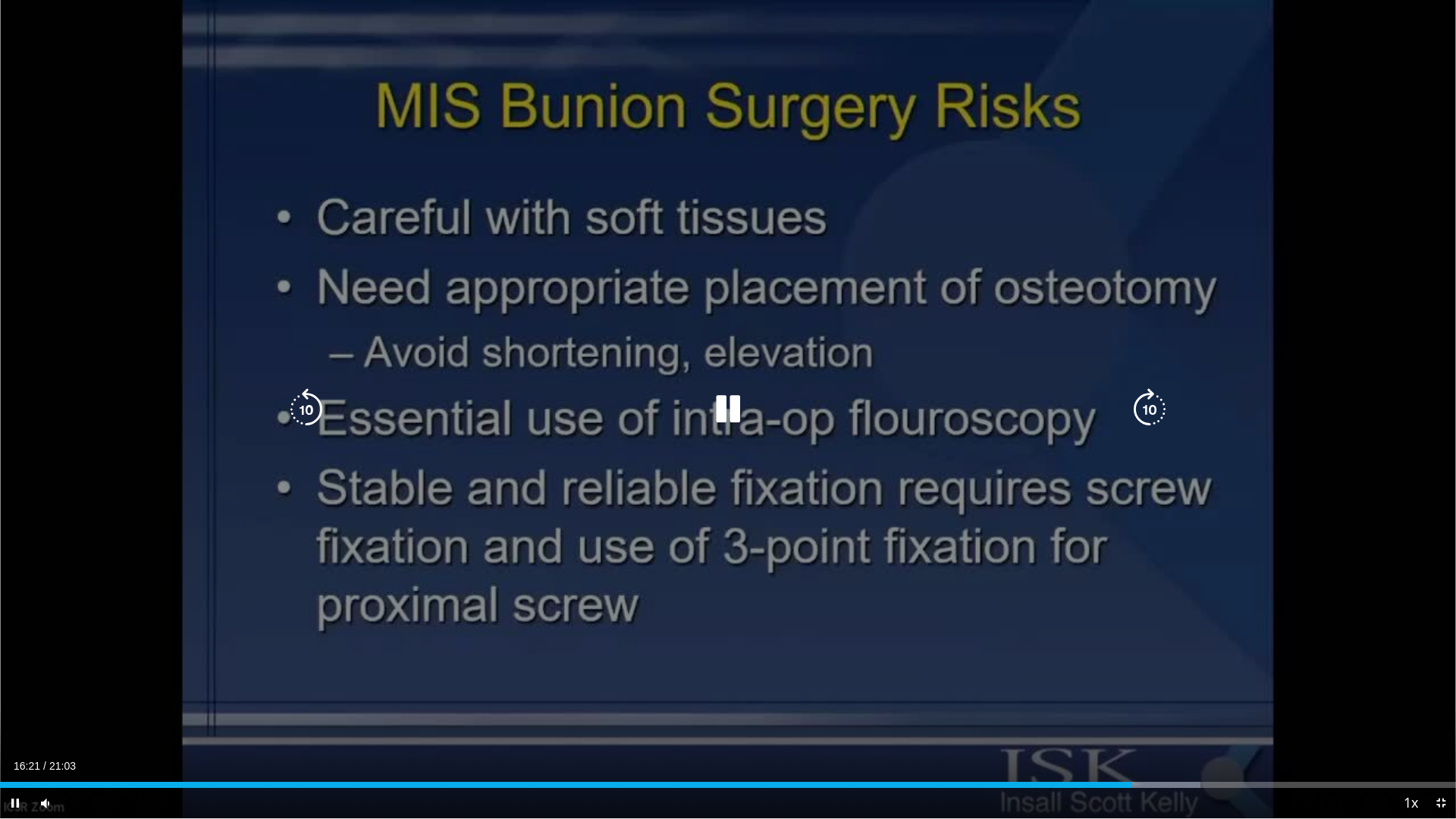
click at [725, 401] on icon "Video Player" at bounding box center [728, 409] width 42 height 42
click at [723, 412] on icon "Video Player" at bounding box center [728, 409] width 42 height 42
click at [316, 412] on icon "Video Player" at bounding box center [306, 409] width 42 height 42
click at [726, 397] on icon "Video Player" at bounding box center [728, 409] width 42 height 42
drag, startPoint x: 288, startPoint y: 405, endPoint x: 302, endPoint y: 400, distance: 14.9
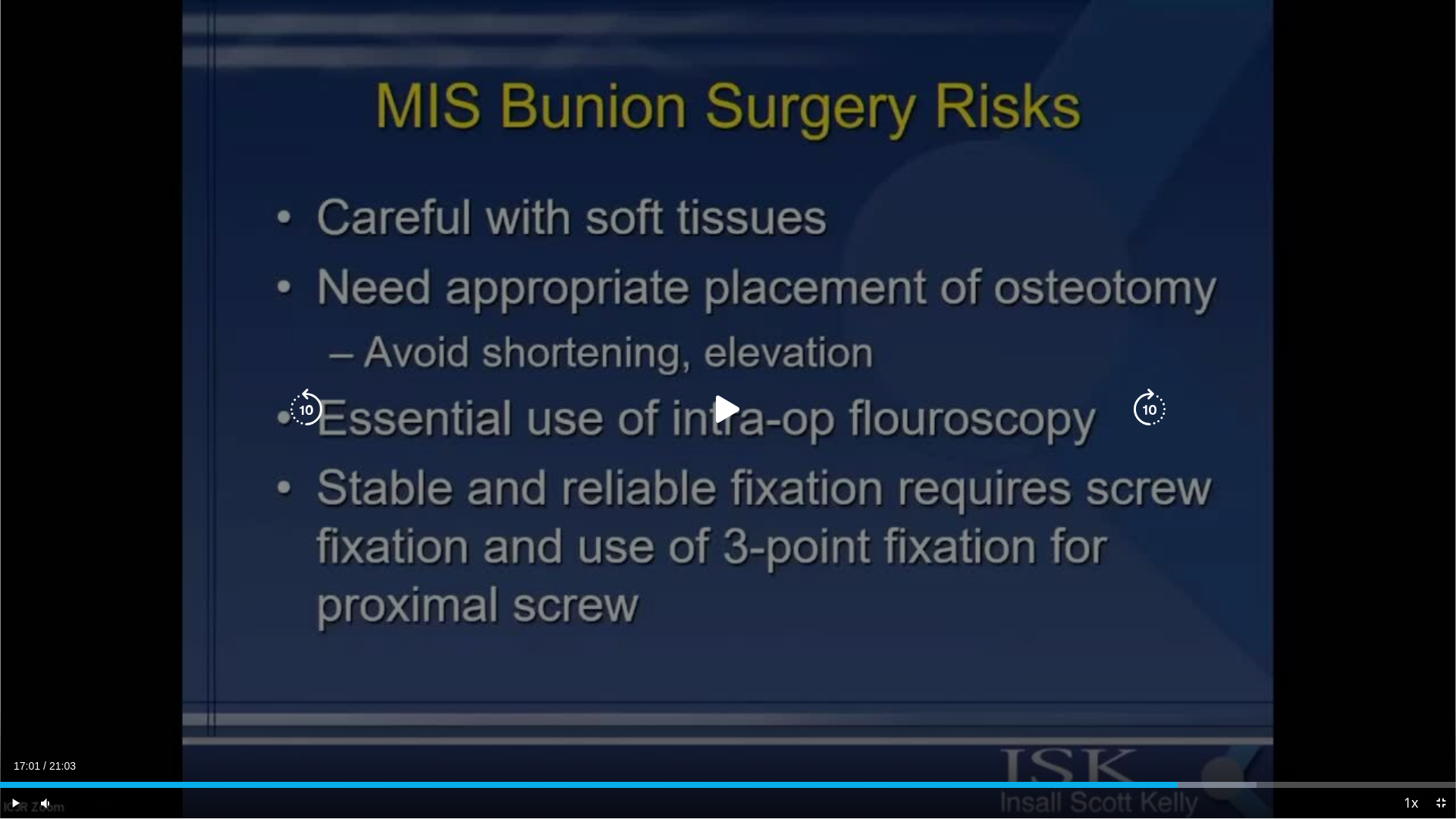
click at [288, 405] on icon "Video Player" at bounding box center [306, 409] width 42 height 42
click at [730, 411] on icon "Video Player" at bounding box center [728, 409] width 42 height 42
click at [1443, 234] on div "10 seconds Tap to unmute" at bounding box center [728, 409] width 1456 height 818
click at [1433, 248] on div "10 seconds Tap to unmute" at bounding box center [728, 409] width 1456 height 818
click at [1146, 411] on icon "Video Player" at bounding box center [1150, 409] width 42 height 42
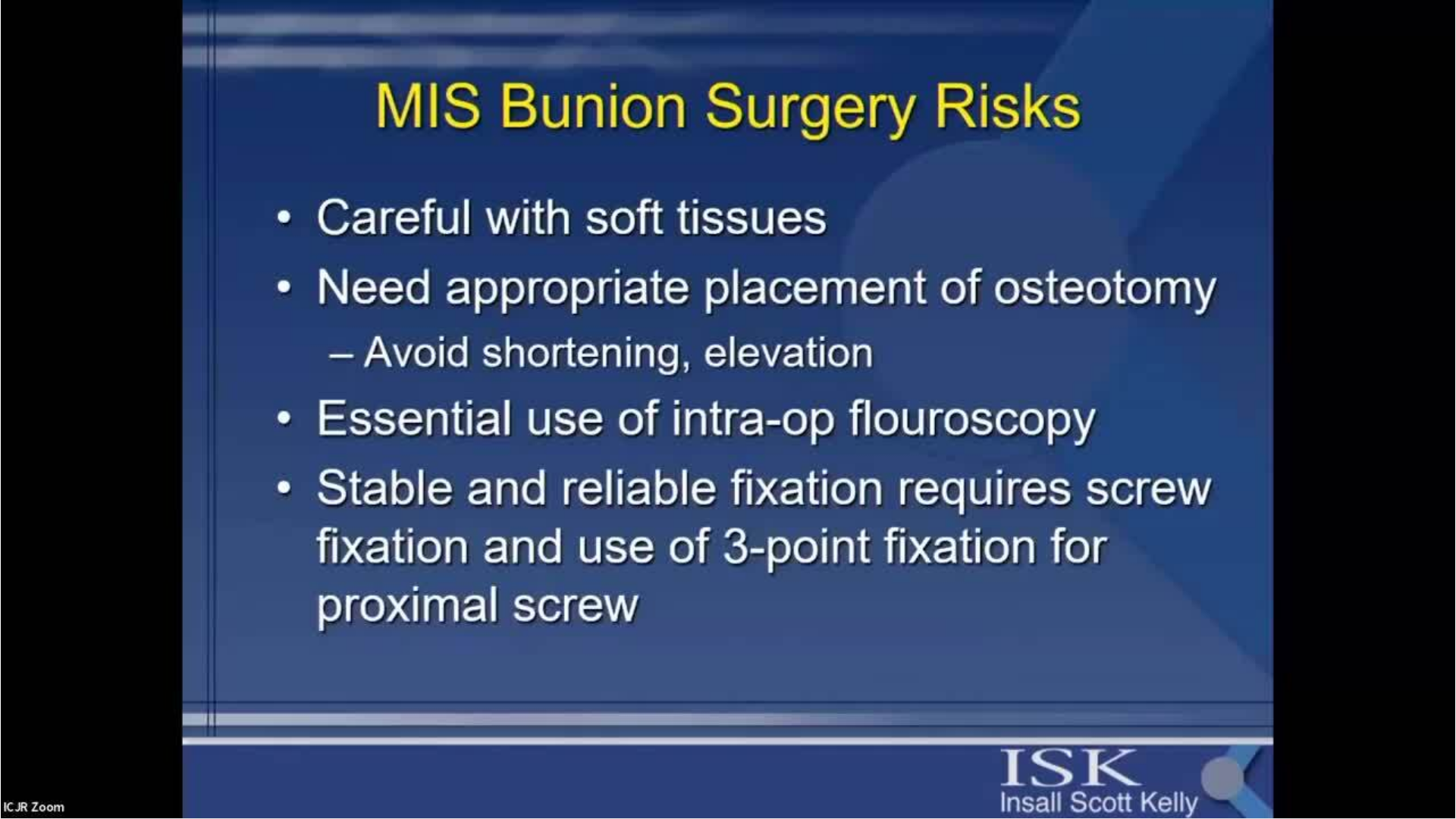
click at [1146, 411] on div "10 seconds Tap to unmute" at bounding box center [728, 409] width 1456 height 818
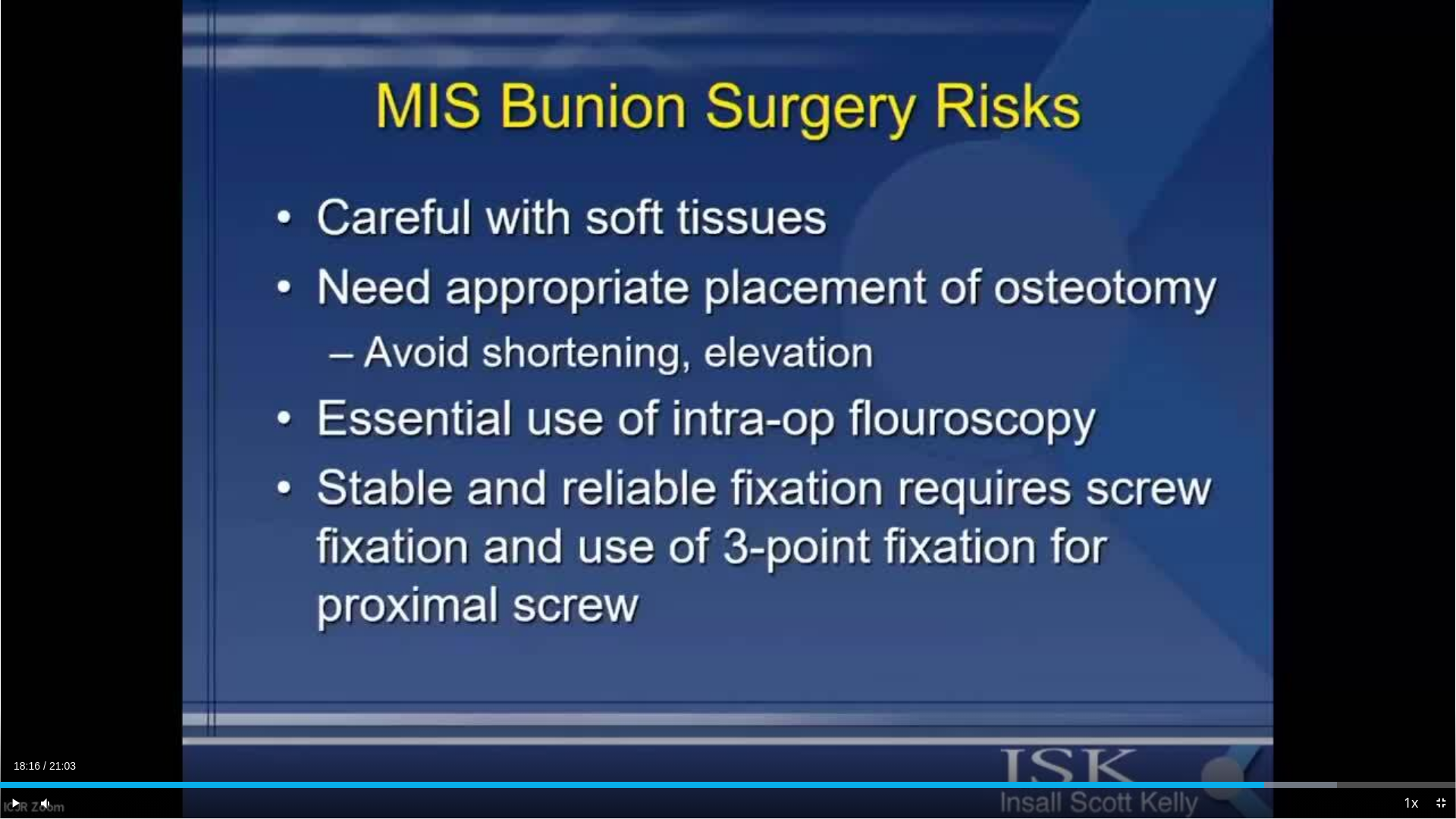
click at [1146, 411] on div "10 seconds Tap to unmute" at bounding box center [728, 409] width 1456 height 818
